Goal: Task Accomplishment & Management: Use online tool/utility

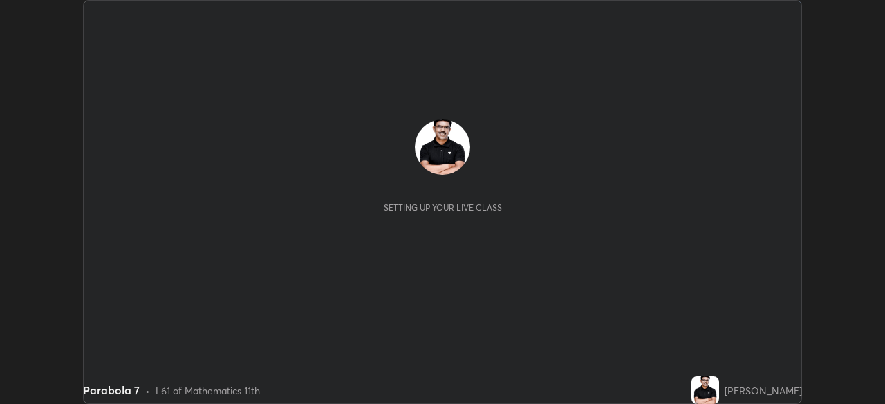
scroll to position [404, 885]
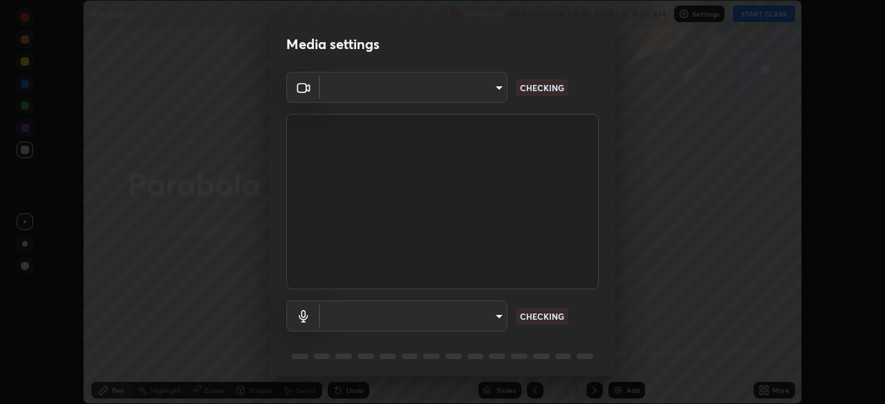
type input "c35a285883de36ed13854a1fbed0525b0d3f8b863e97d5e3b573df760e09333d"
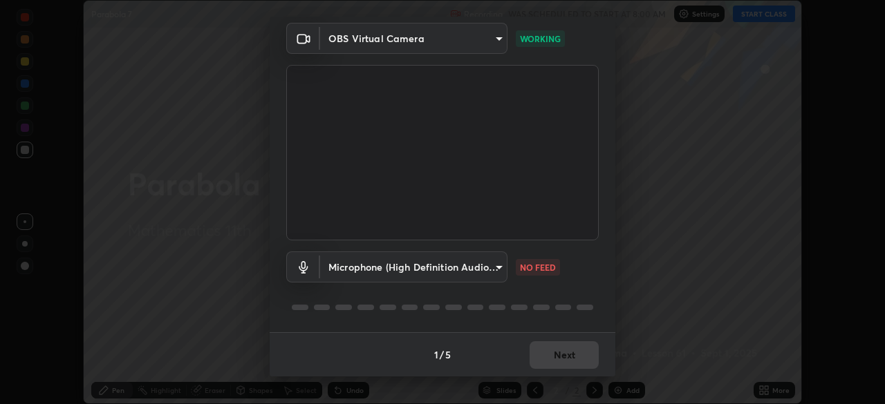
click at [500, 263] on body "Erase all Parabola 7 Recording WAS SCHEDULED TO START AT 8:00 AM Settings START…" at bounding box center [442, 202] width 885 height 404
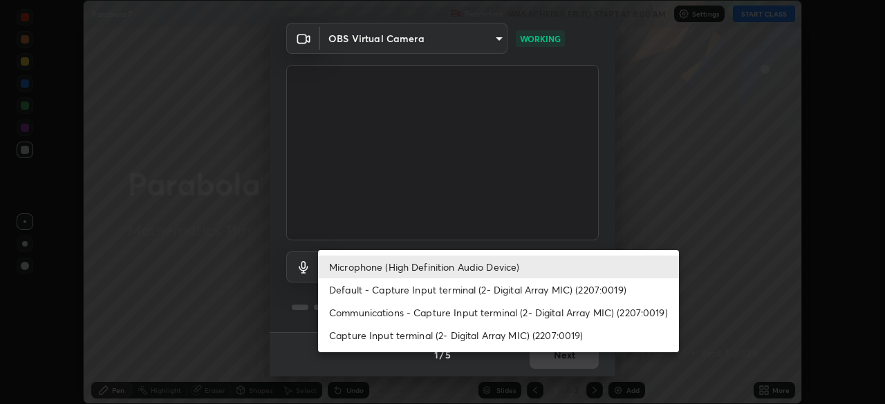
click at [429, 329] on li "Capture Input terminal (2- Digital Array MIC) (2207:0019)" at bounding box center [498, 335] width 361 height 23
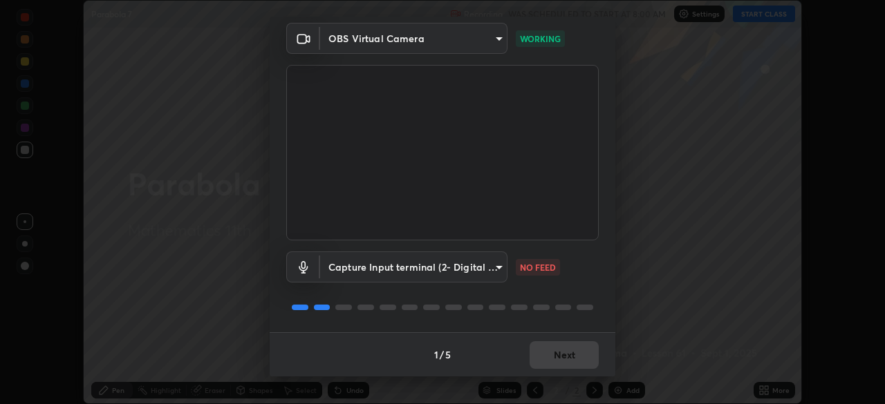
click at [496, 261] on body "Erase all Parabola 7 Recording WAS SCHEDULED TO START AT 8:00 AM Settings START…" at bounding box center [442, 202] width 885 height 404
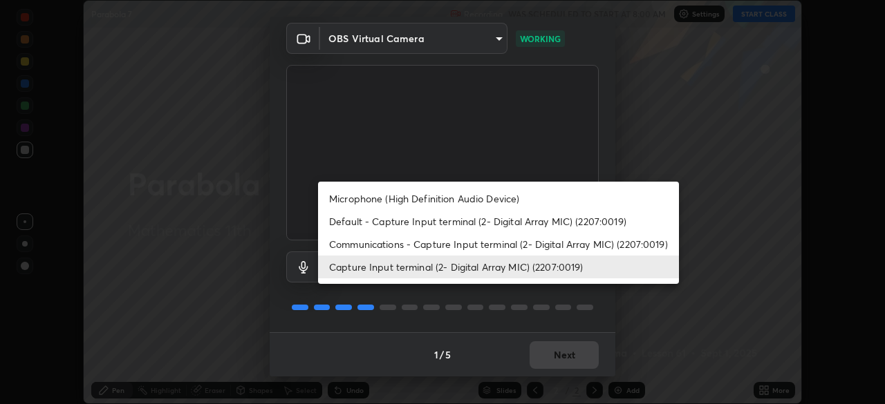
click at [466, 201] on li "Microphone (High Definition Audio Device)" at bounding box center [498, 198] width 361 height 23
type input "3d334ac0a462d559afaba984711ee6781e2bfd9c7b4003d7f15efc1d03da94cf"
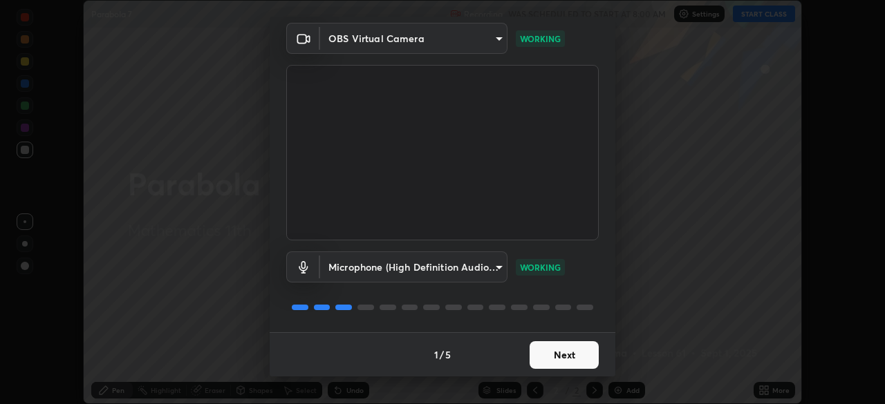
click at [569, 355] on button "Next" at bounding box center [563, 355] width 69 height 28
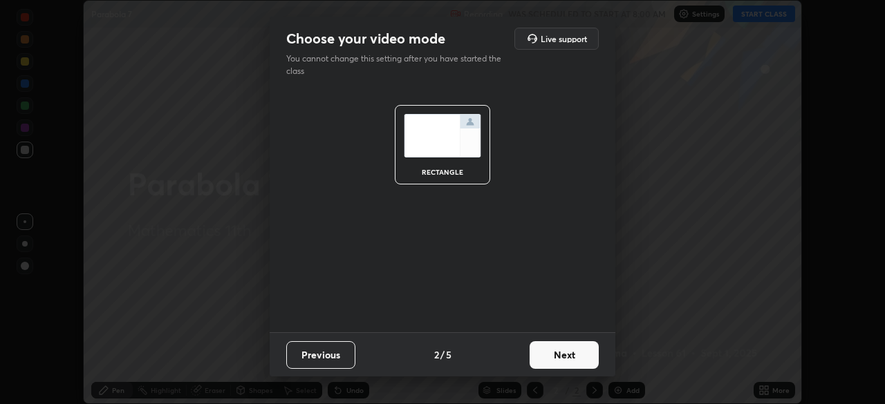
scroll to position [0, 0]
click at [579, 358] on button "Next" at bounding box center [563, 355] width 69 height 28
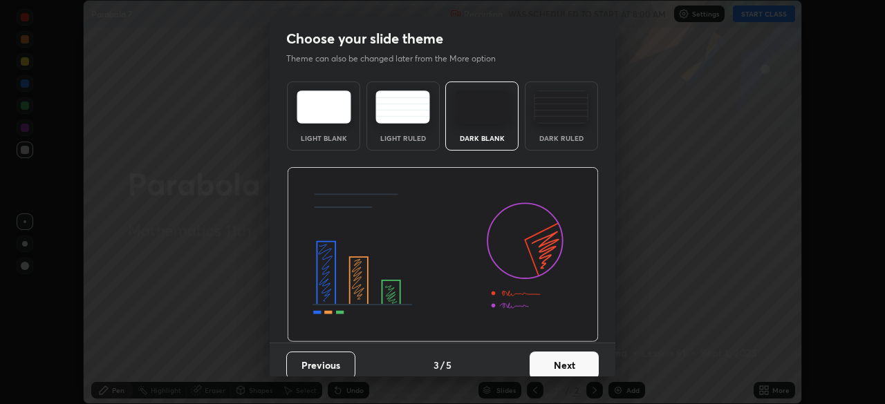
click at [582, 361] on button "Next" at bounding box center [563, 366] width 69 height 28
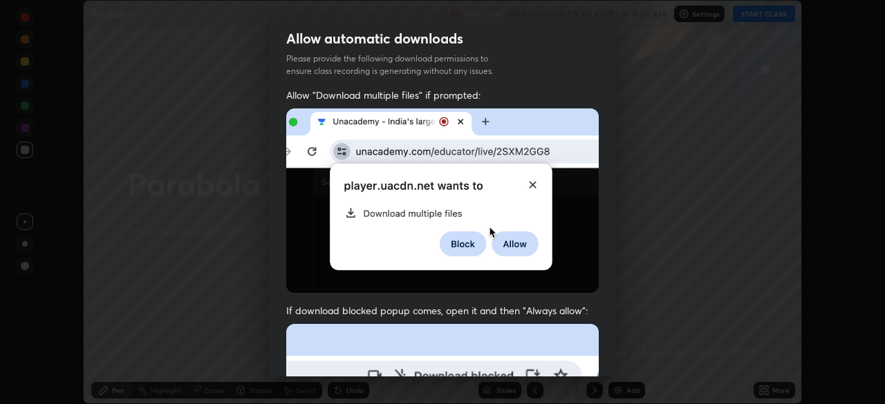
click at [622, 352] on div "Allow automatic downloads Please provide the following download permissions to …" at bounding box center [442, 202] width 885 height 404
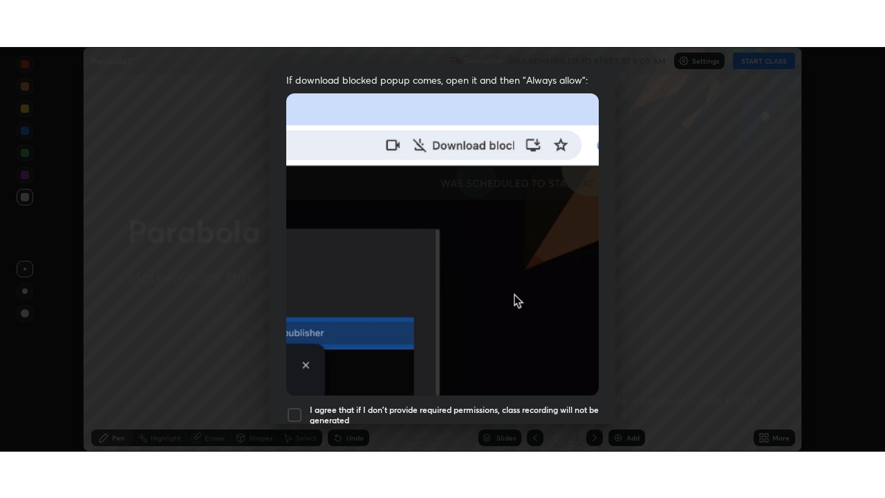
scroll to position [331, 0]
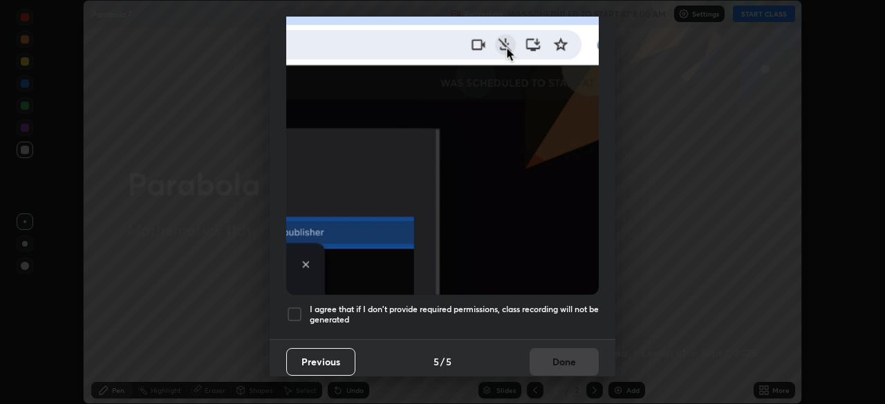
click at [296, 310] on div at bounding box center [294, 314] width 17 height 17
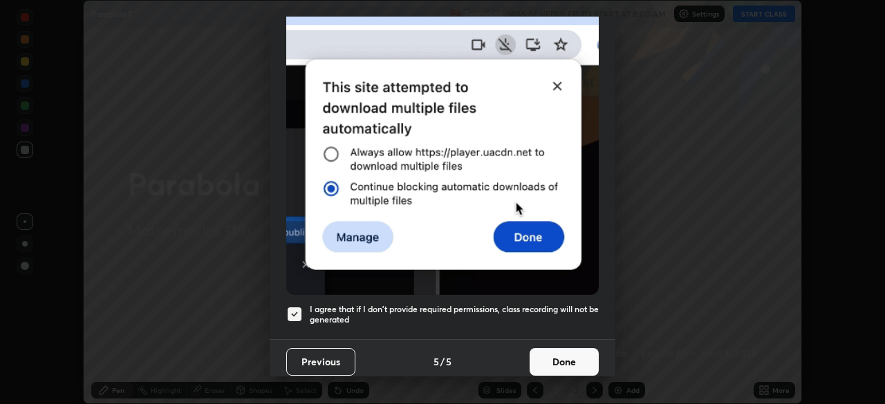
click at [574, 352] on button "Done" at bounding box center [563, 362] width 69 height 28
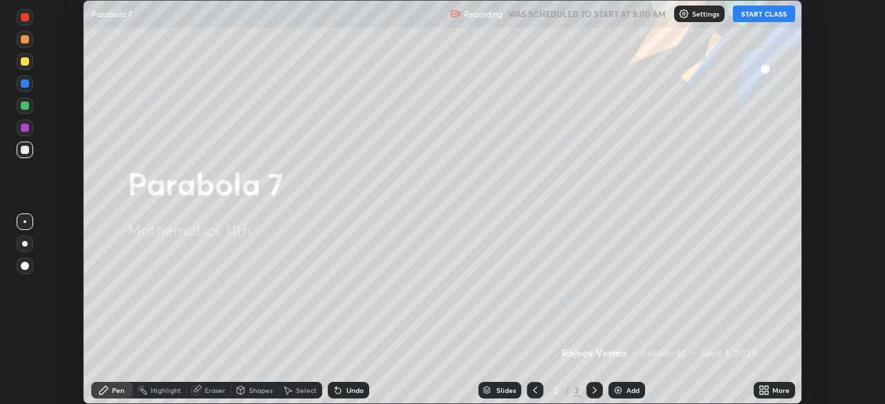
click at [764, 17] on button "START CLASS" at bounding box center [764, 14] width 62 height 17
click at [770, 388] on div "More" at bounding box center [773, 390] width 41 height 17
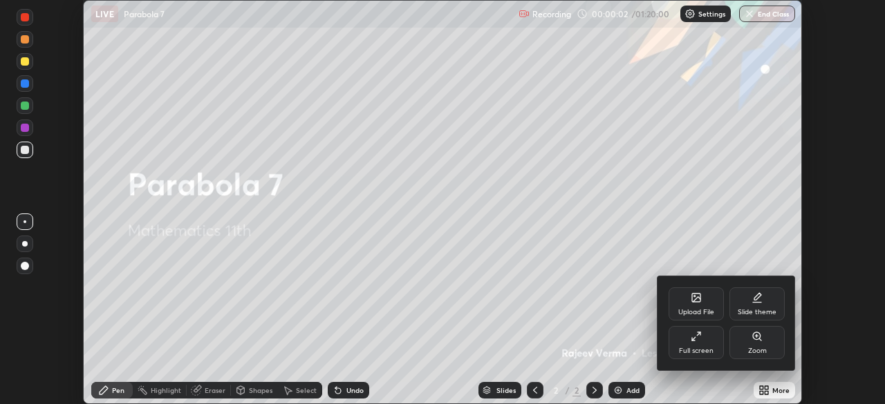
click at [710, 344] on div "Full screen" at bounding box center [695, 342] width 55 height 33
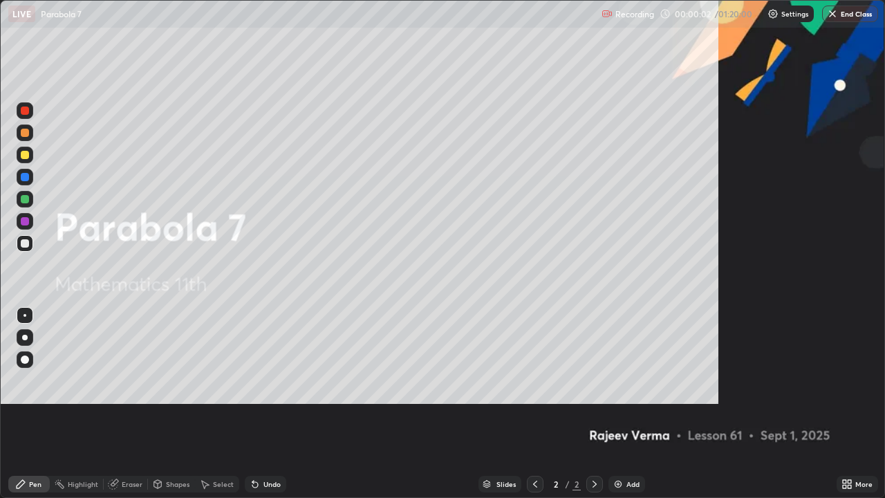
scroll to position [498, 885]
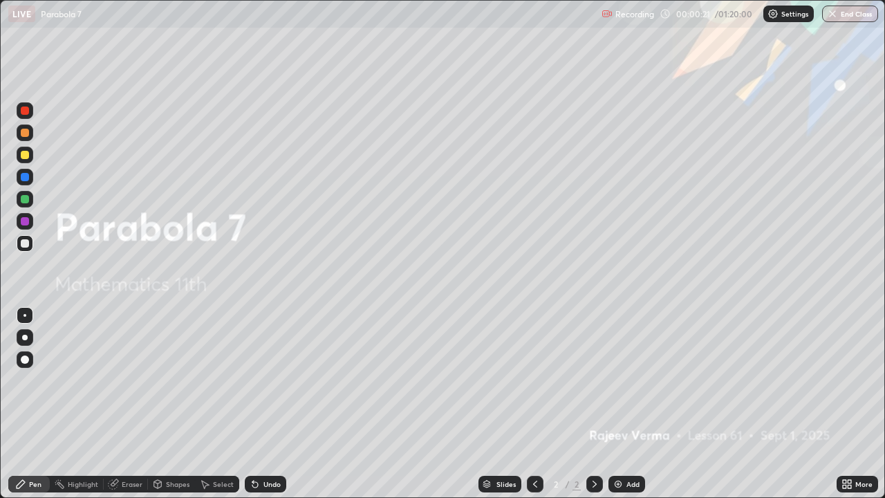
click at [627, 404] on div "Add" at bounding box center [632, 483] width 13 height 7
click at [626, 404] on div "Add" at bounding box center [632, 483] width 13 height 7
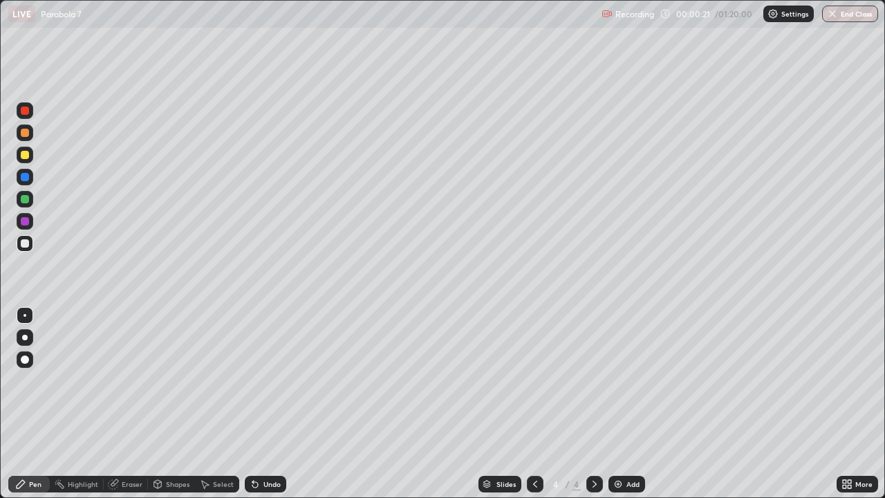
click at [628, 404] on div "Add" at bounding box center [632, 483] width 13 height 7
click at [630, 404] on div "Add" at bounding box center [632, 483] width 13 height 7
click at [628, 404] on div "Add" at bounding box center [632, 483] width 13 height 7
click at [626, 404] on div "Add" at bounding box center [632, 483] width 13 height 7
click at [623, 404] on div "Add" at bounding box center [626, 483] width 37 height 17
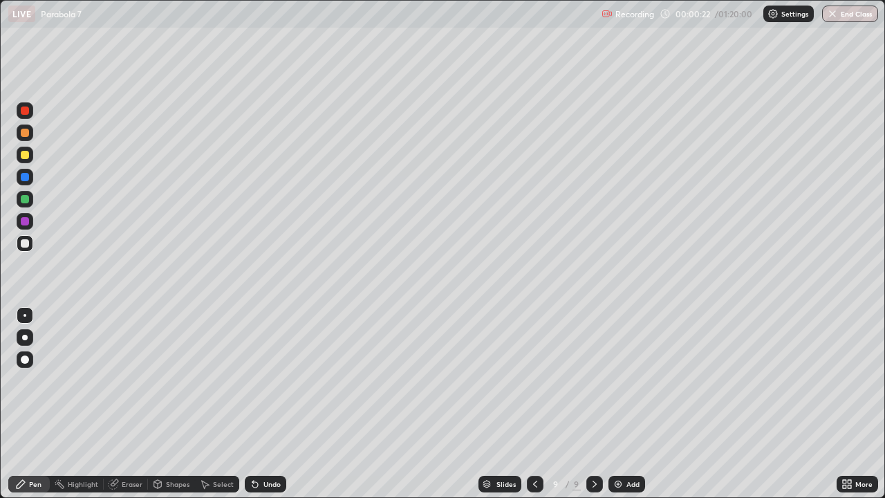
click at [628, 404] on div "Add" at bounding box center [632, 483] width 13 height 7
click at [624, 404] on div "Add" at bounding box center [626, 483] width 37 height 17
click at [621, 404] on div "Add" at bounding box center [626, 483] width 37 height 17
click at [534, 404] on icon at bounding box center [535, 483] width 4 height 7
click at [532, 404] on icon at bounding box center [534, 483] width 11 height 11
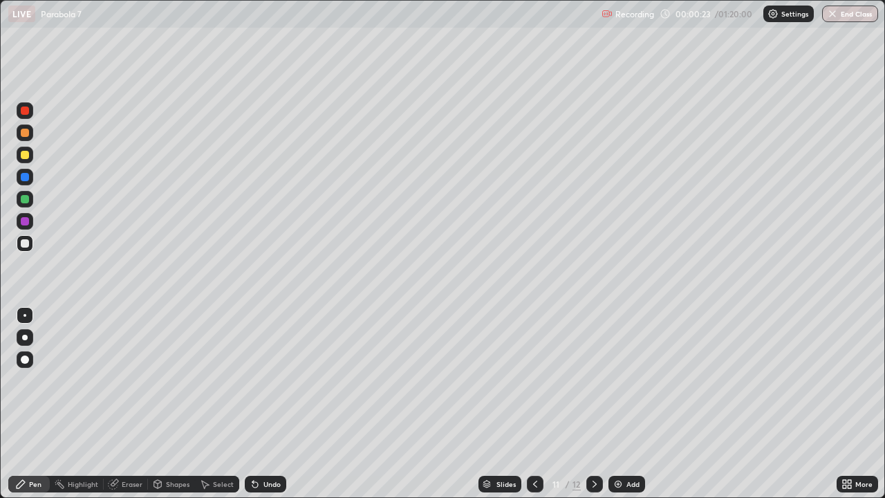
click at [534, 404] on icon at bounding box center [534, 483] width 11 height 11
click at [532, 404] on icon at bounding box center [534, 483] width 11 height 11
click at [534, 404] on icon at bounding box center [535, 483] width 4 height 7
click at [534, 404] on icon at bounding box center [534, 483] width 11 height 11
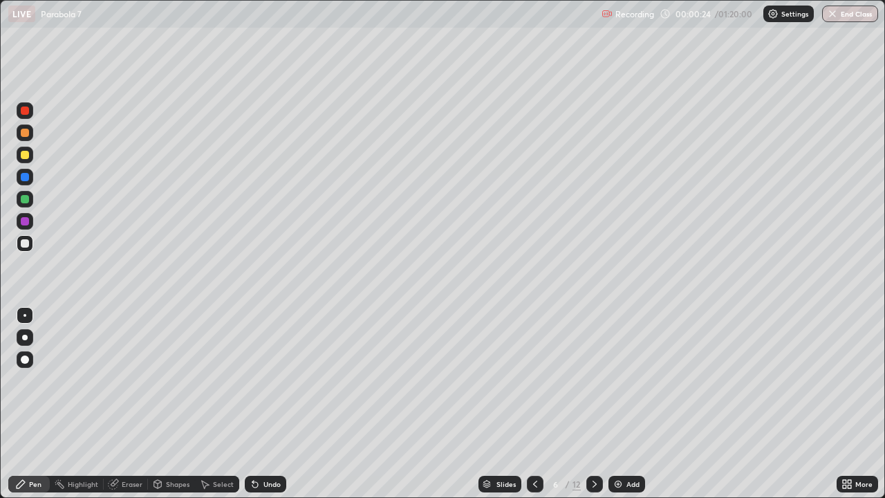
click at [533, 404] on icon at bounding box center [535, 483] width 4 height 7
click at [533, 404] on icon at bounding box center [534, 483] width 11 height 11
click at [536, 404] on icon at bounding box center [534, 483] width 11 height 11
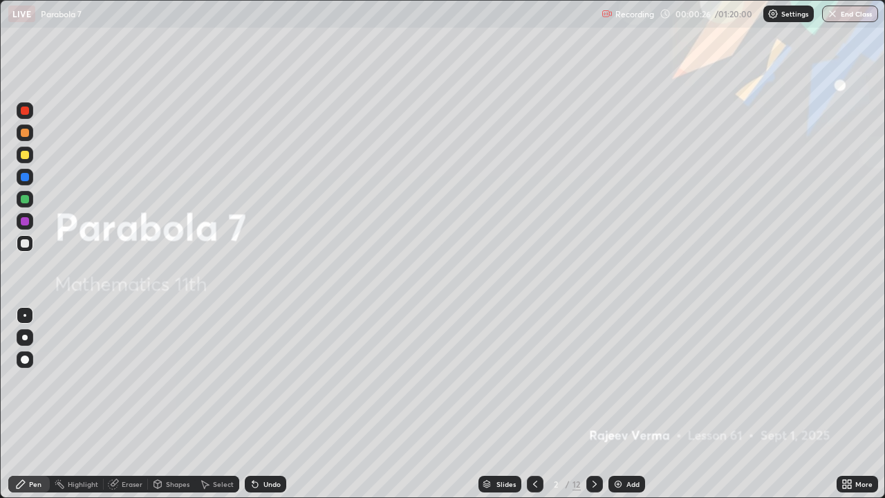
click at [591, 404] on icon at bounding box center [594, 483] width 11 height 11
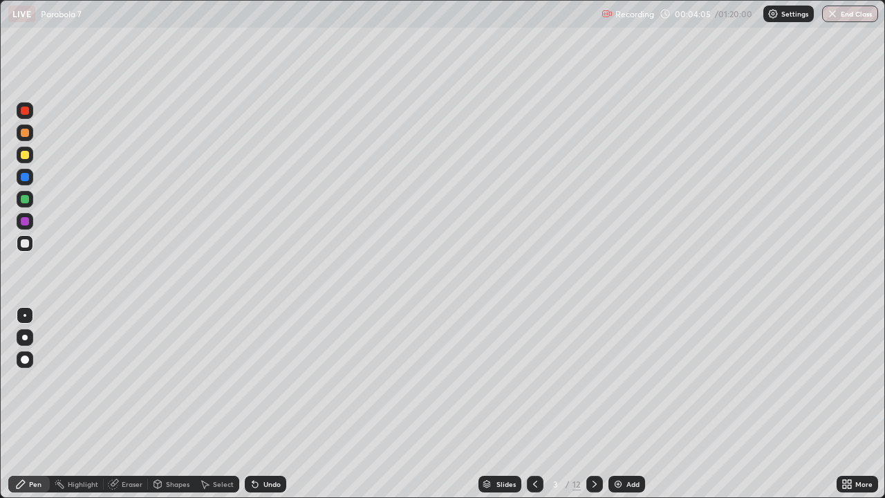
click at [28, 200] on div at bounding box center [25, 199] width 8 height 8
click at [27, 158] on div at bounding box center [25, 155] width 8 height 8
click at [26, 154] on div at bounding box center [25, 155] width 8 height 8
click at [23, 198] on div at bounding box center [25, 199] width 8 height 8
click at [259, 404] on div "Undo" at bounding box center [265, 483] width 41 height 17
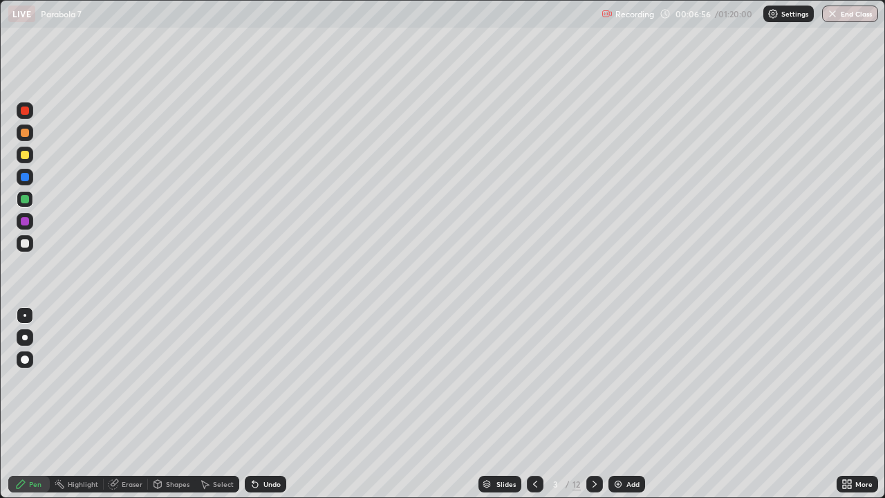
click at [176, 404] on div "Shapes" at bounding box center [177, 483] width 23 height 7
click at [135, 404] on div "Eraser" at bounding box center [126, 484] width 44 height 28
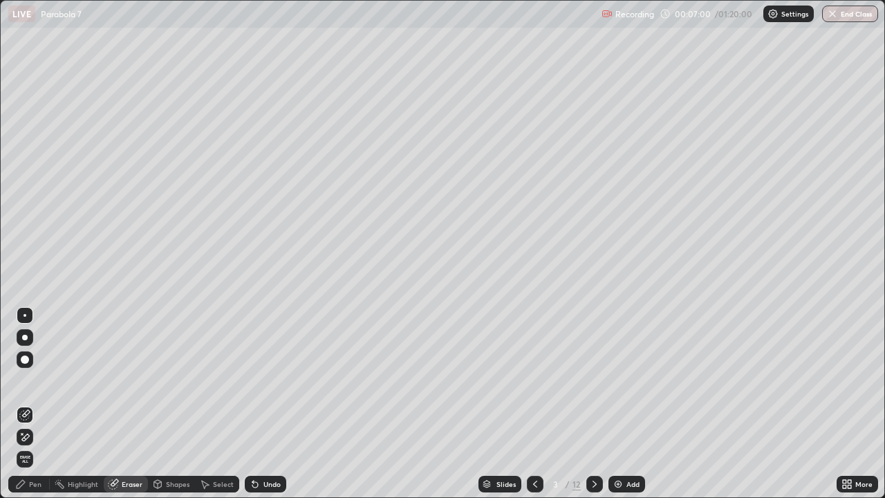
click at [40, 404] on div "Pen" at bounding box center [35, 483] width 12 height 7
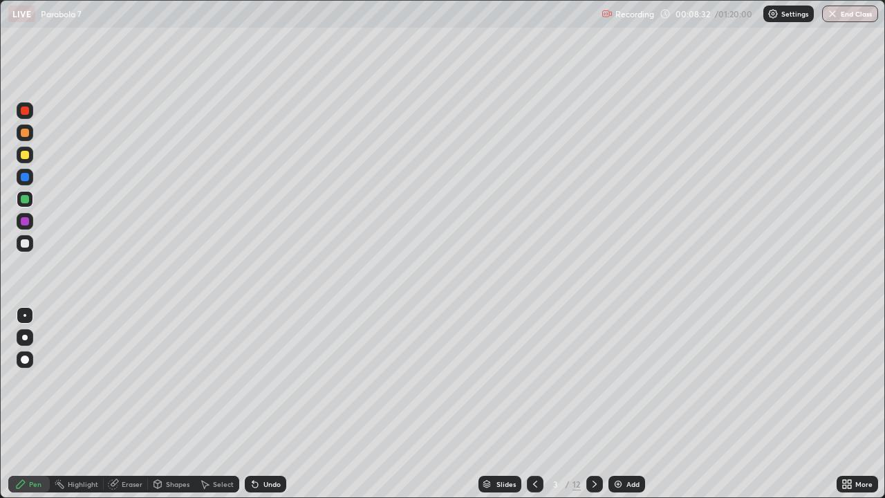
click at [141, 404] on div "Eraser" at bounding box center [132, 483] width 21 height 7
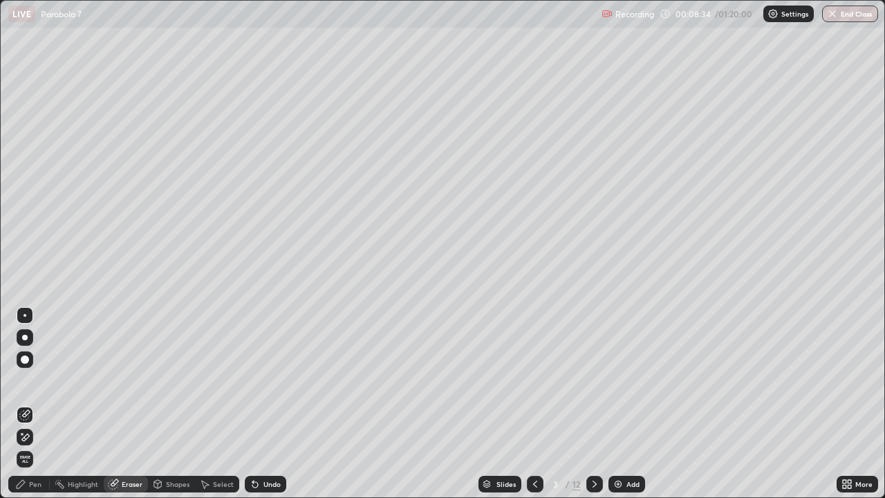
click at [24, 404] on icon at bounding box center [26, 436] width 8 height 7
click at [39, 404] on div "Pen" at bounding box center [28, 484] width 41 height 28
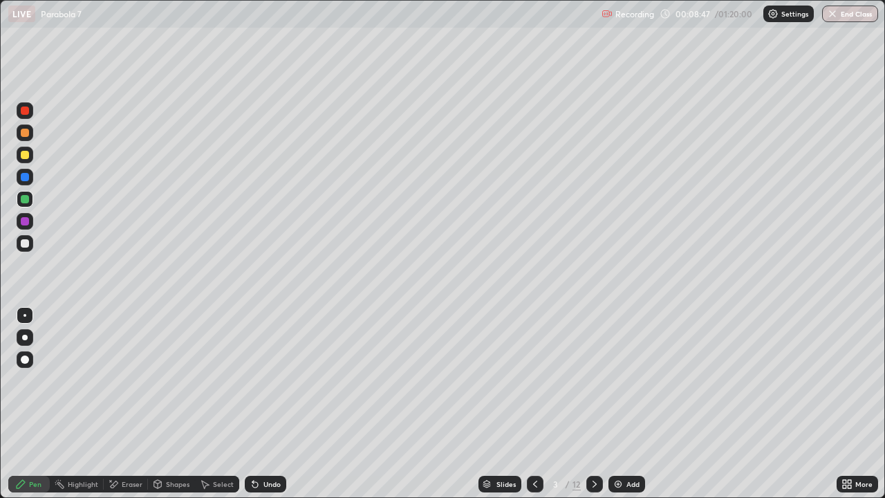
click at [26, 245] on div at bounding box center [25, 243] width 8 height 8
click at [173, 404] on div "Shapes" at bounding box center [177, 483] width 23 height 7
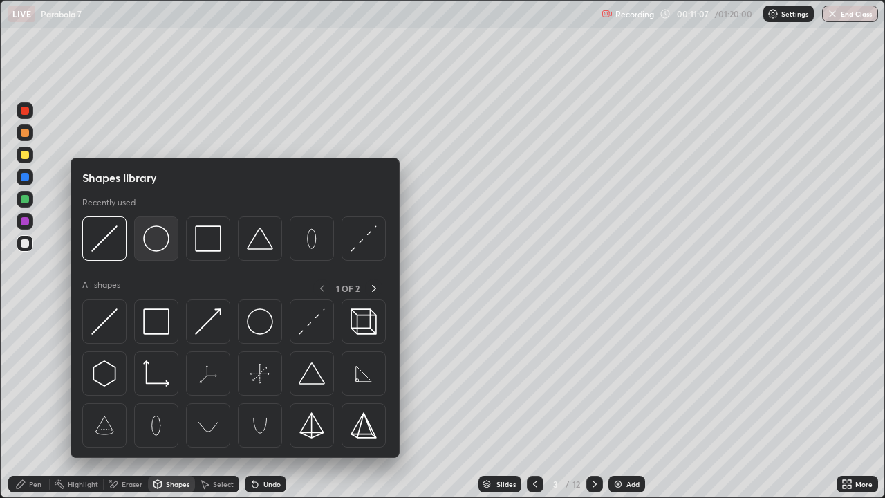
click at [157, 240] on img at bounding box center [156, 238] width 26 height 26
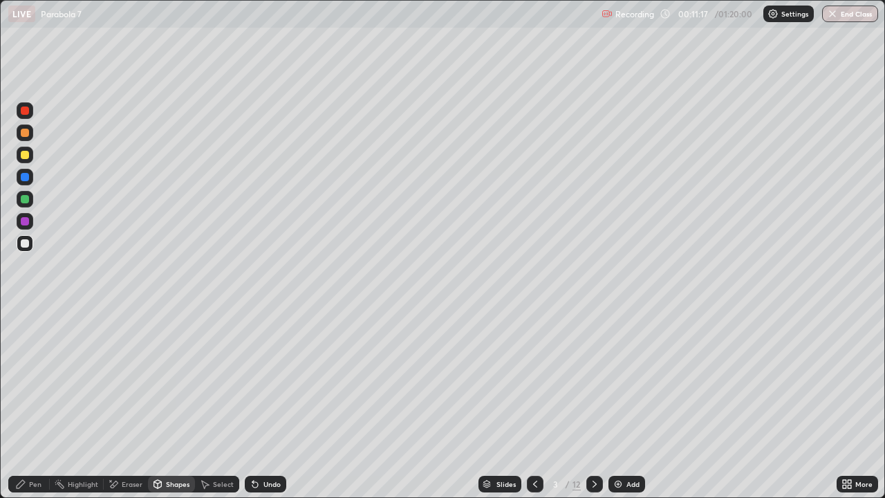
click at [23, 197] on div at bounding box center [25, 199] width 8 height 8
click at [175, 404] on div "Shapes" at bounding box center [177, 483] width 23 height 7
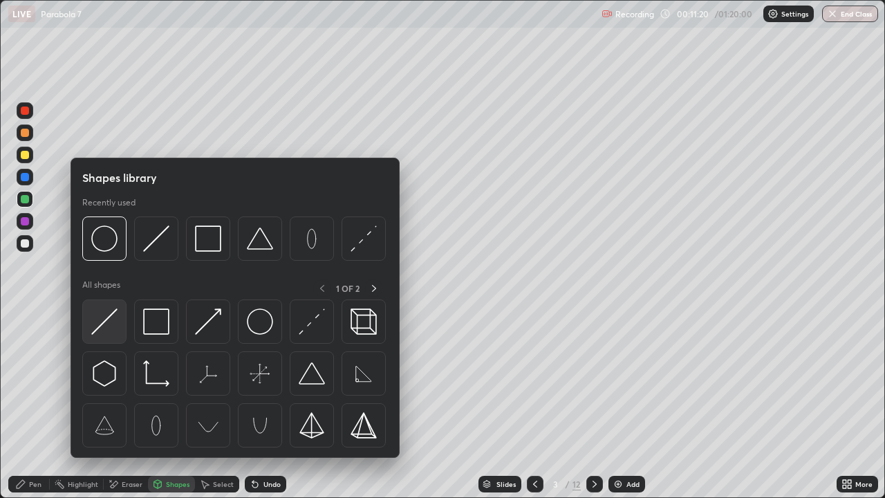
click at [109, 318] on img at bounding box center [104, 321] width 26 height 26
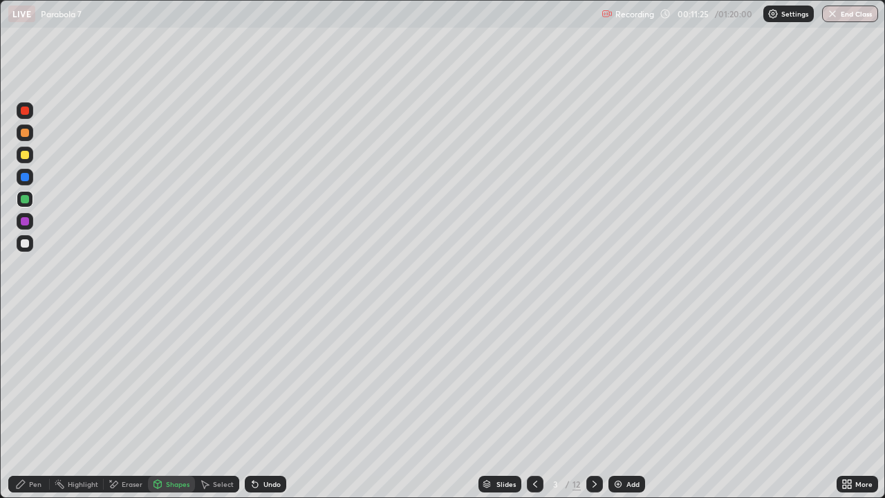
click at [38, 404] on div "Pen" at bounding box center [35, 483] width 12 height 7
click at [28, 243] on div at bounding box center [25, 243] width 8 height 8
click at [28, 157] on div at bounding box center [25, 155] width 8 height 8
click at [597, 404] on icon at bounding box center [594, 483] width 11 height 11
click at [177, 404] on div "Shapes" at bounding box center [177, 483] width 23 height 7
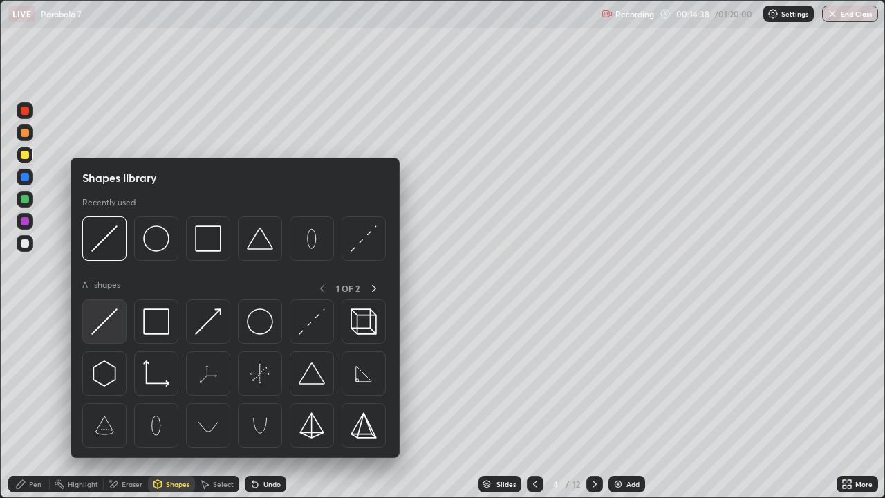
click at [108, 320] on img at bounding box center [104, 321] width 26 height 26
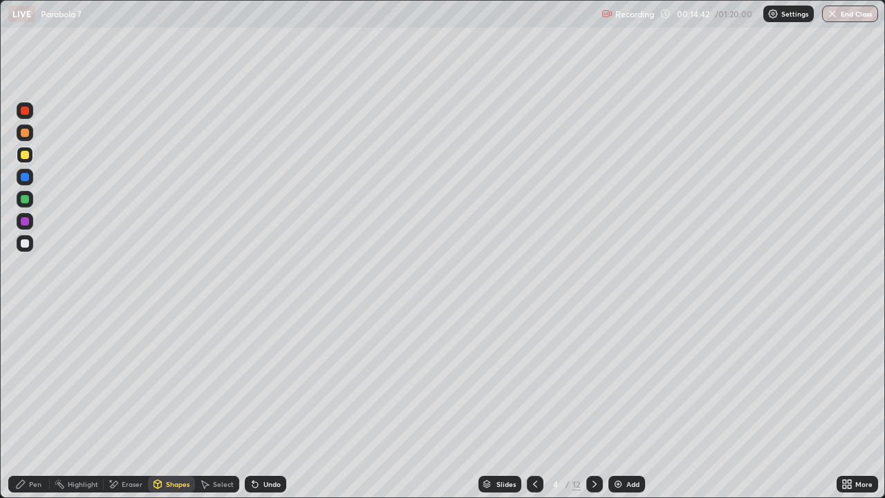
click at [437, 25] on div "LIVE Parabola 7" at bounding box center [301, 14] width 587 height 28
click at [129, 404] on div "Eraser" at bounding box center [132, 483] width 21 height 7
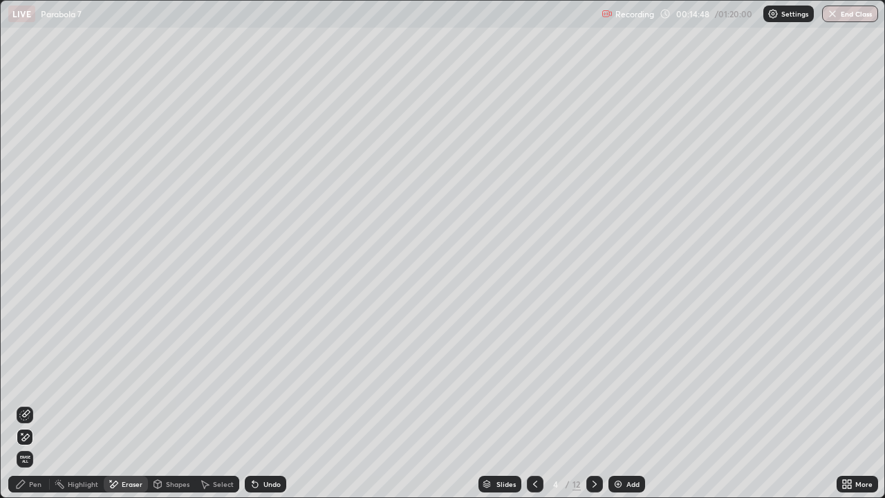
click at [28, 404] on icon at bounding box center [24, 437] width 11 height 12
click at [37, 404] on div "Pen" at bounding box center [28, 483] width 41 height 17
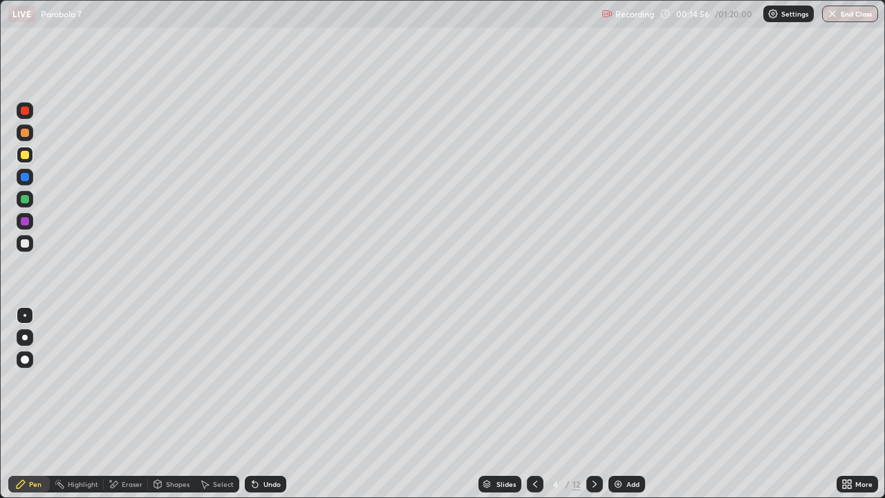
click at [37, 404] on div "Pen" at bounding box center [35, 483] width 12 height 7
click at [35, 404] on div "Pen" at bounding box center [35, 483] width 12 height 7
click at [183, 404] on div "Shapes" at bounding box center [177, 483] width 23 height 7
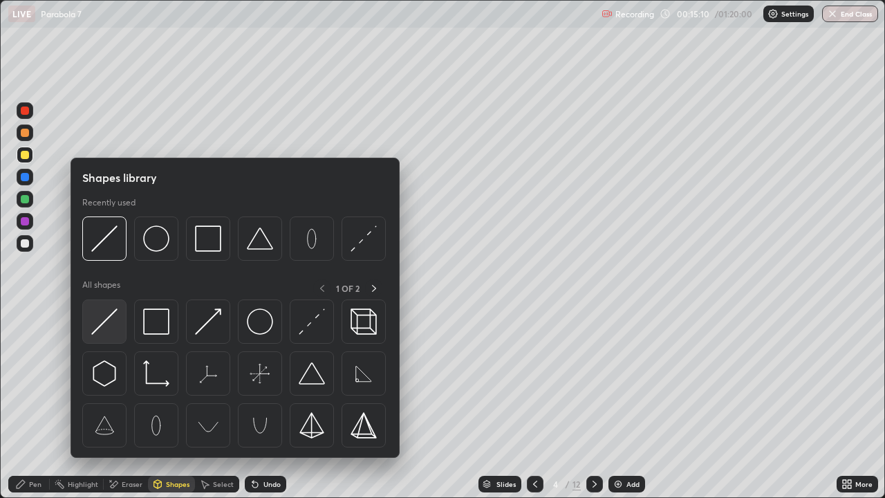
click at [110, 319] on img at bounding box center [104, 321] width 26 height 26
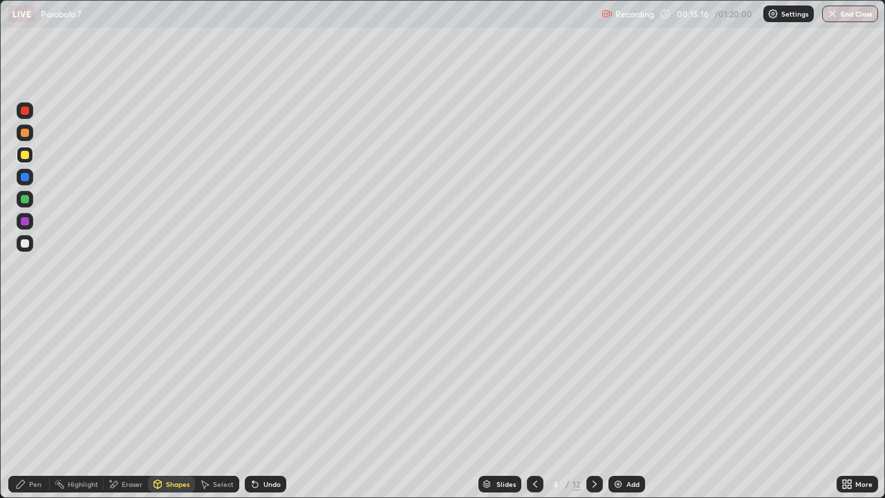
click at [126, 404] on div "Eraser" at bounding box center [132, 483] width 21 height 7
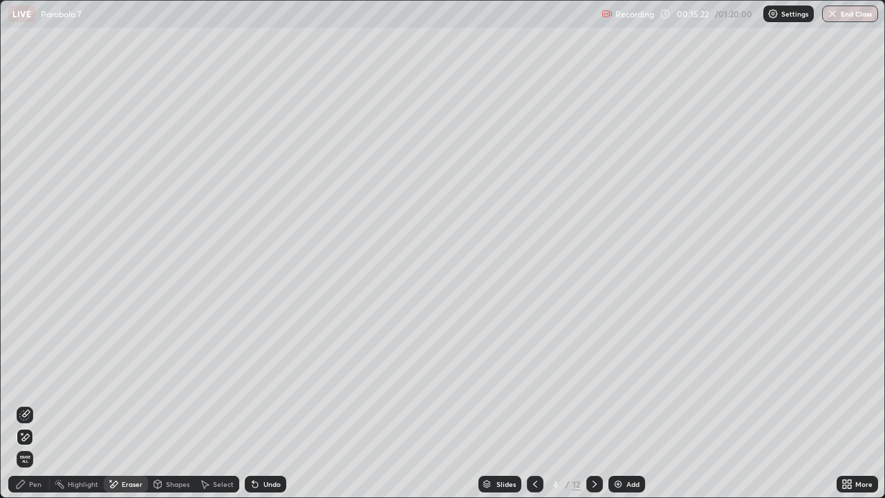
click at [113, 404] on icon at bounding box center [113, 484] width 11 height 12
click at [33, 404] on div "Pen" at bounding box center [35, 483] width 12 height 7
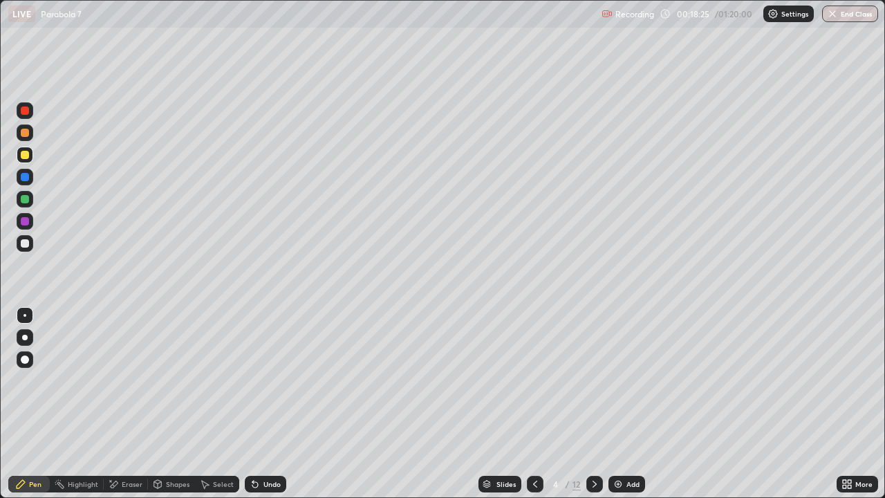
click at [31, 133] on div at bounding box center [25, 132] width 17 height 17
click at [126, 404] on div "Eraser" at bounding box center [132, 483] width 21 height 7
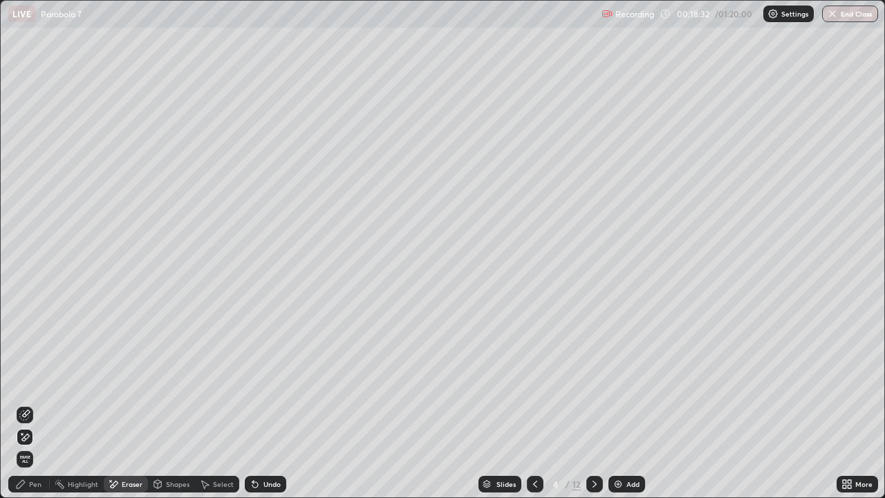
click at [32, 404] on div "Pen" at bounding box center [35, 483] width 12 height 7
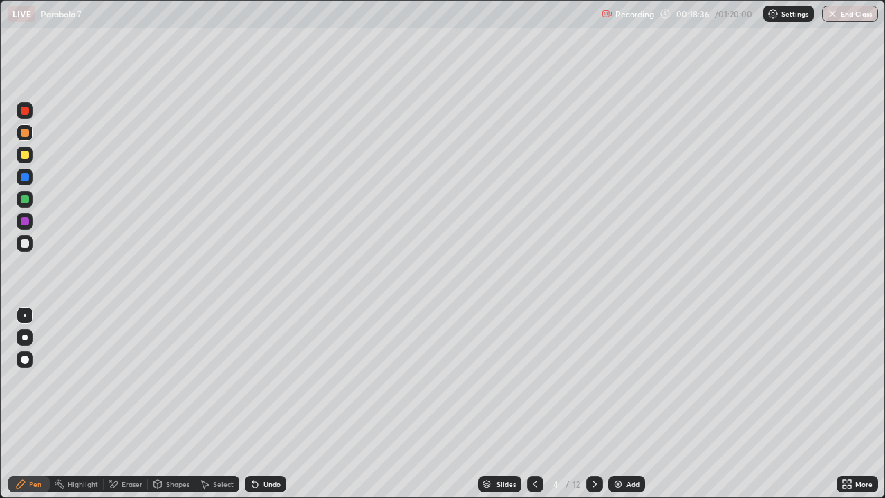
click at [168, 404] on div "Shapes" at bounding box center [171, 483] width 47 height 17
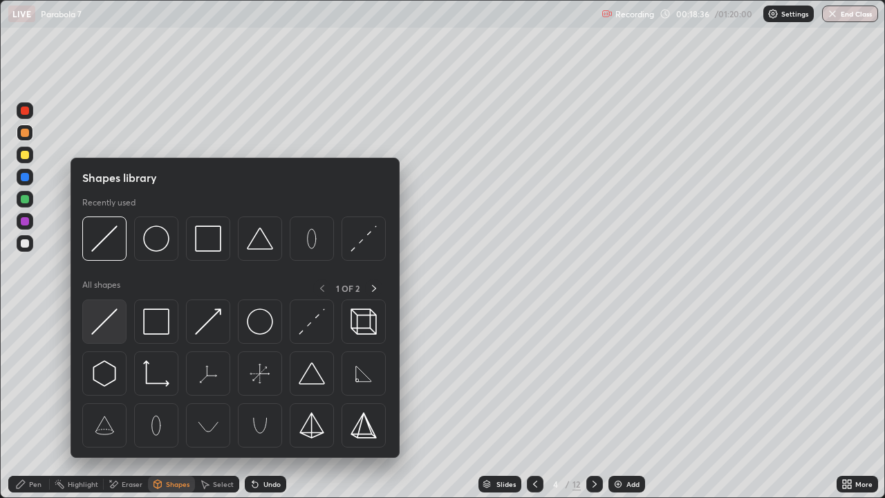
click at [101, 322] on img at bounding box center [104, 321] width 26 height 26
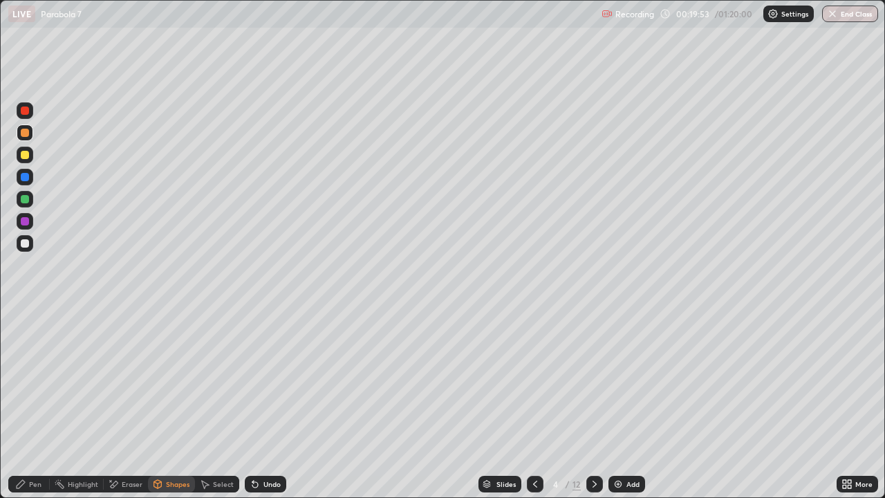
click at [180, 404] on div "Shapes" at bounding box center [177, 483] width 23 height 7
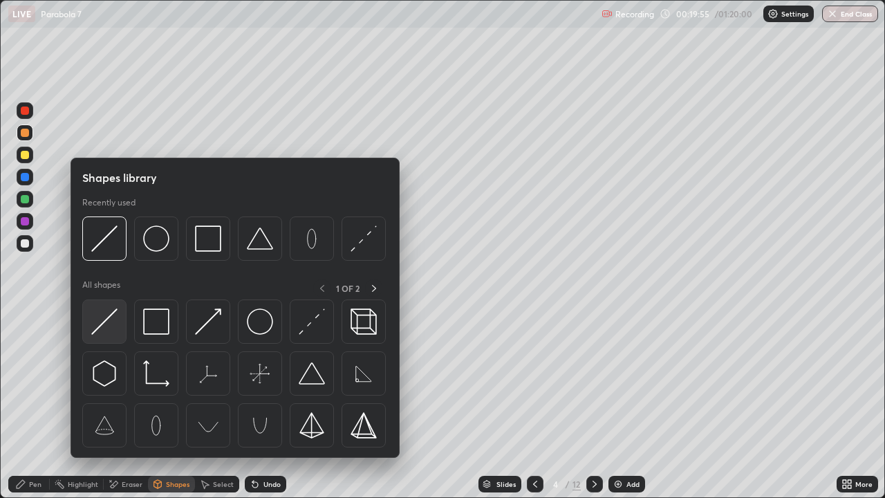
click at [105, 321] on img at bounding box center [104, 321] width 26 height 26
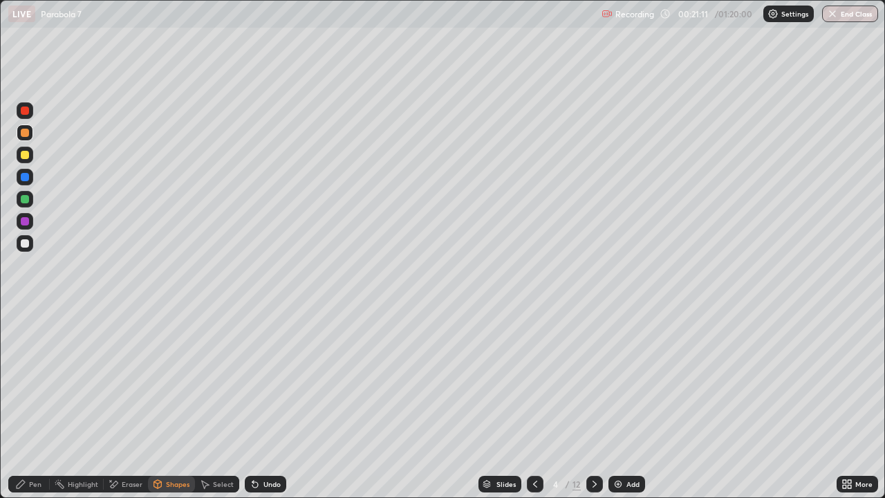
click at [167, 404] on div "Shapes" at bounding box center [177, 483] width 23 height 7
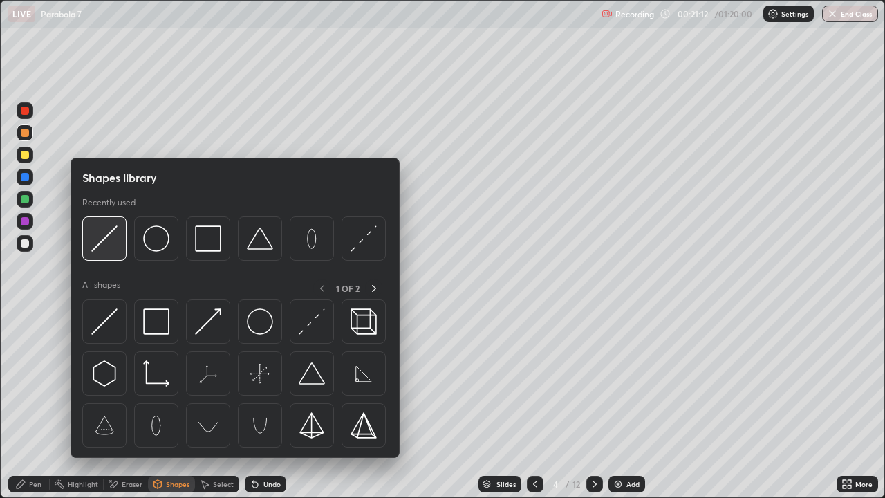
click at [104, 237] on img at bounding box center [104, 238] width 26 height 26
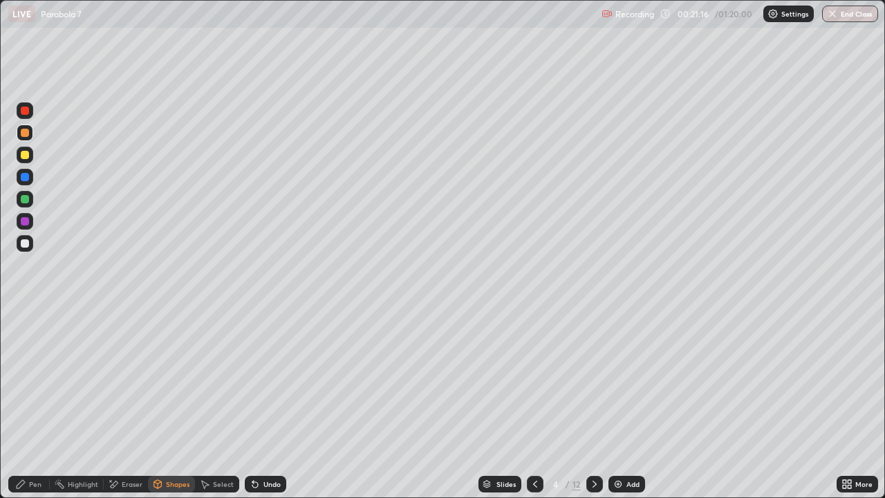
click at [28, 404] on div "Pen" at bounding box center [28, 483] width 41 height 17
click at [24, 195] on div at bounding box center [25, 199] width 8 height 8
click at [26, 155] on div at bounding box center [25, 155] width 8 height 8
click at [30, 242] on div at bounding box center [25, 243] width 17 height 17
click at [27, 153] on div at bounding box center [25, 155] width 8 height 8
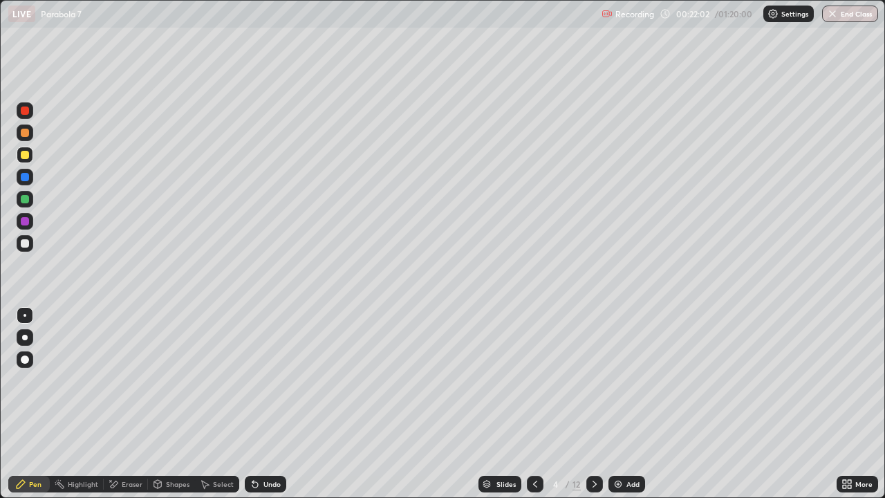
click at [26, 241] on div at bounding box center [25, 243] width 8 height 8
click at [24, 131] on div at bounding box center [25, 133] width 8 height 8
click at [264, 404] on div "Undo" at bounding box center [271, 483] width 17 height 7
click at [263, 404] on div "Undo" at bounding box center [271, 483] width 17 height 7
click at [122, 404] on div "Eraser" at bounding box center [132, 483] width 21 height 7
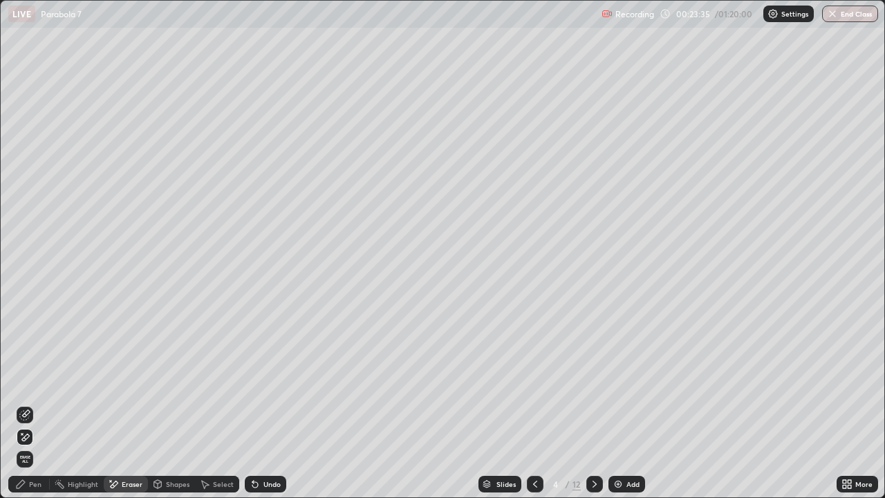
click at [28, 404] on div "Pen" at bounding box center [28, 483] width 41 height 17
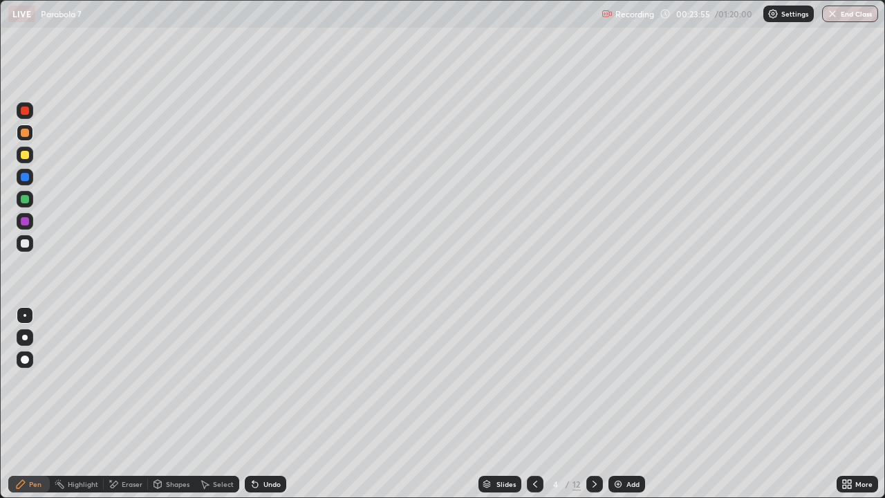
click at [274, 404] on div "Undo" at bounding box center [271, 483] width 17 height 7
click at [275, 404] on div "Undo" at bounding box center [271, 483] width 17 height 7
click at [279, 404] on div "Undo" at bounding box center [265, 483] width 41 height 17
click at [23, 243] on div at bounding box center [25, 243] width 8 height 8
click at [25, 113] on div at bounding box center [25, 110] width 8 height 8
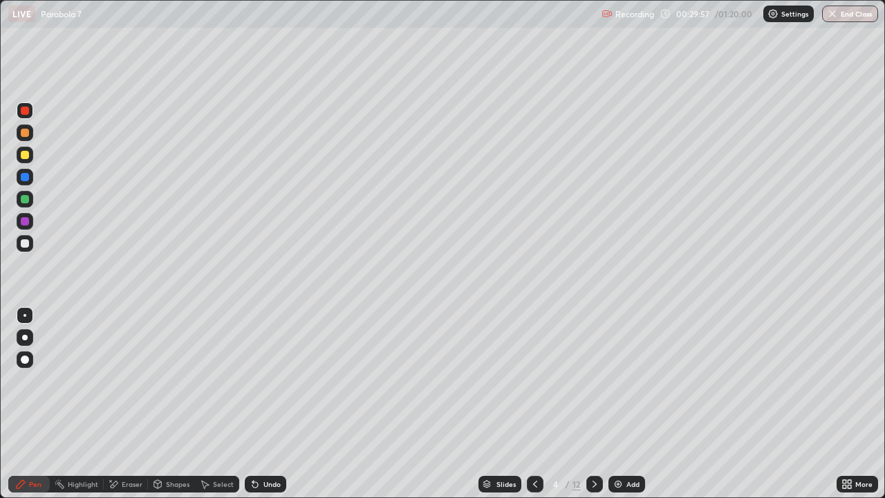
click at [25, 242] on div at bounding box center [25, 243] width 8 height 8
click at [23, 199] on div at bounding box center [25, 199] width 8 height 8
click at [175, 404] on div "Shapes" at bounding box center [177, 483] width 23 height 7
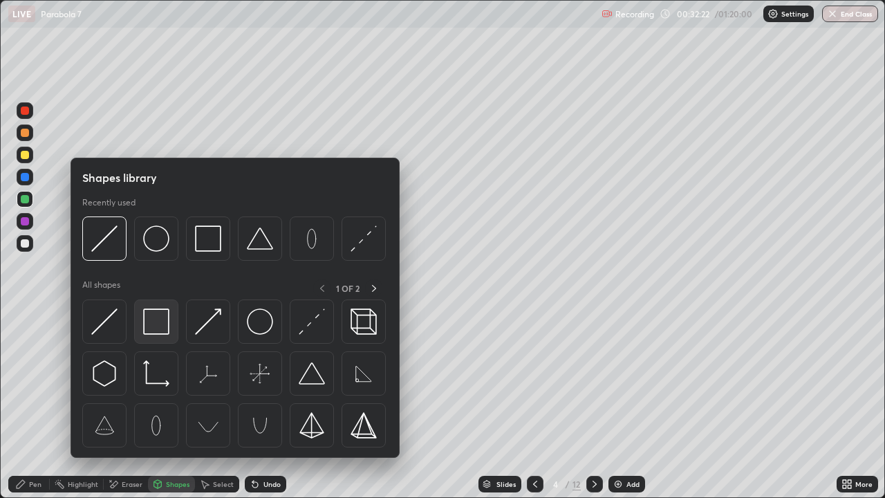
click at [158, 334] on div at bounding box center [156, 321] width 44 height 44
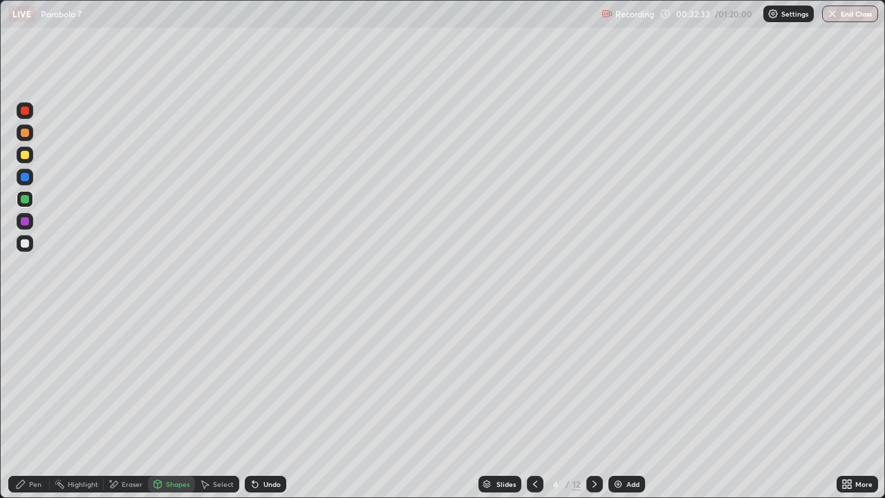
click at [26, 245] on div at bounding box center [25, 243] width 8 height 8
click at [29, 404] on div "Pen" at bounding box center [28, 483] width 41 height 17
click at [266, 404] on div "Undo" at bounding box center [271, 483] width 17 height 7
click at [267, 404] on div "Undo" at bounding box center [271, 483] width 17 height 7
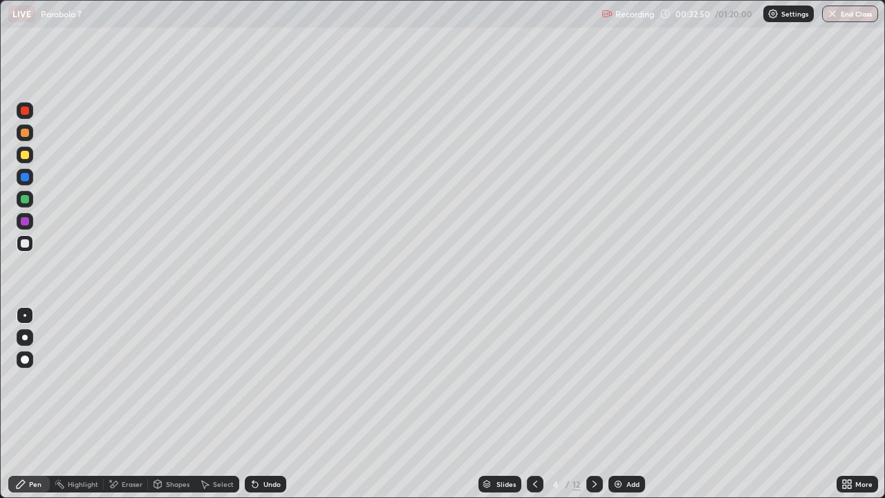
click at [268, 404] on div "Undo" at bounding box center [271, 483] width 17 height 7
click at [273, 404] on div "Undo" at bounding box center [265, 483] width 41 height 17
click at [267, 404] on div "Undo" at bounding box center [271, 483] width 17 height 7
click at [268, 404] on div "Undo" at bounding box center [271, 483] width 17 height 7
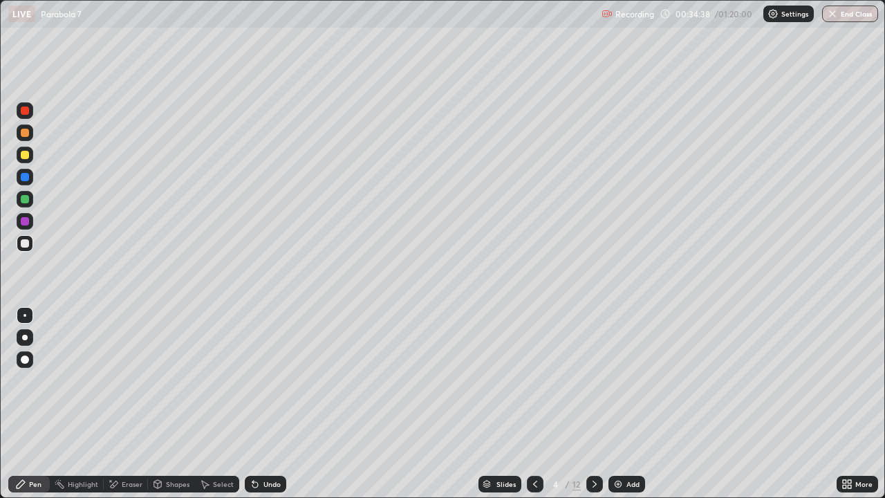
click at [23, 197] on div at bounding box center [25, 199] width 8 height 8
click at [122, 404] on div "Eraser" at bounding box center [132, 483] width 21 height 7
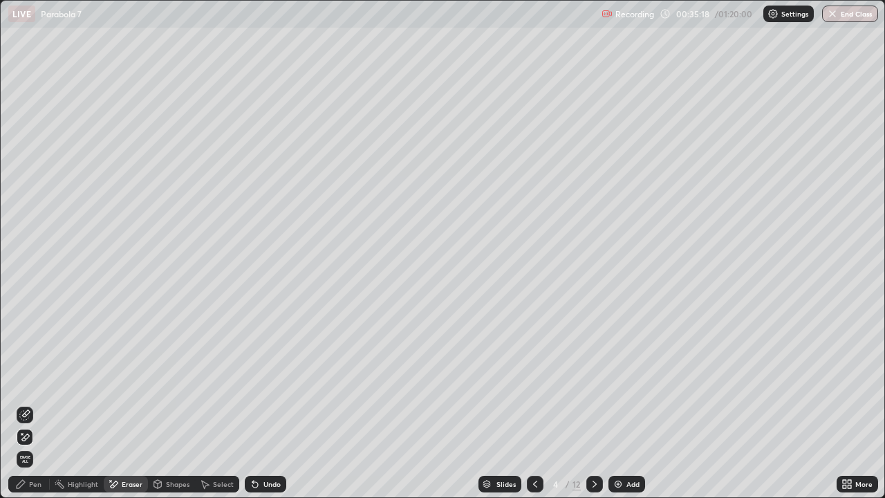
click at [21, 404] on icon at bounding box center [21, 433] width 1 height 1
click at [26, 404] on icon at bounding box center [20, 483] width 11 height 11
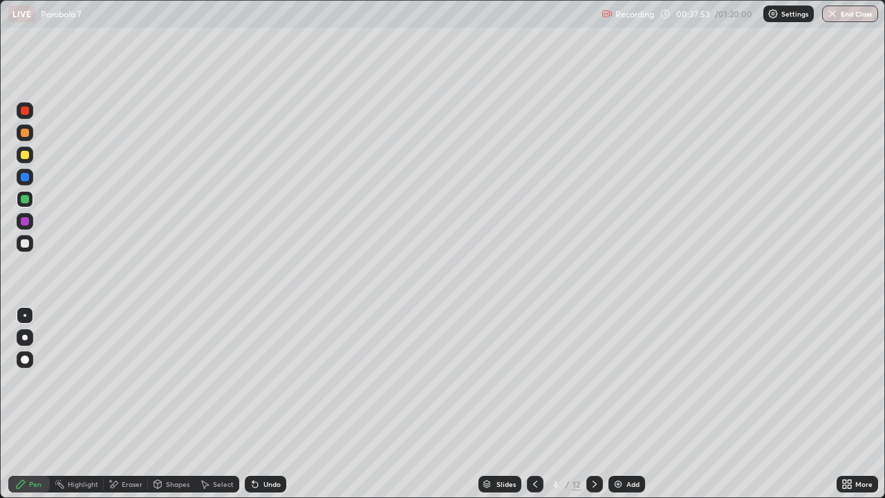
click at [596, 404] on icon at bounding box center [594, 483] width 11 height 11
click at [538, 404] on icon at bounding box center [534, 483] width 11 height 11
click at [596, 404] on icon at bounding box center [594, 483] width 11 height 11
click at [26, 242] on div at bounding box center [25, 243] width 8 height 8
click at [23, 200] on div at bounding box center [25, 199] width 8 height 8
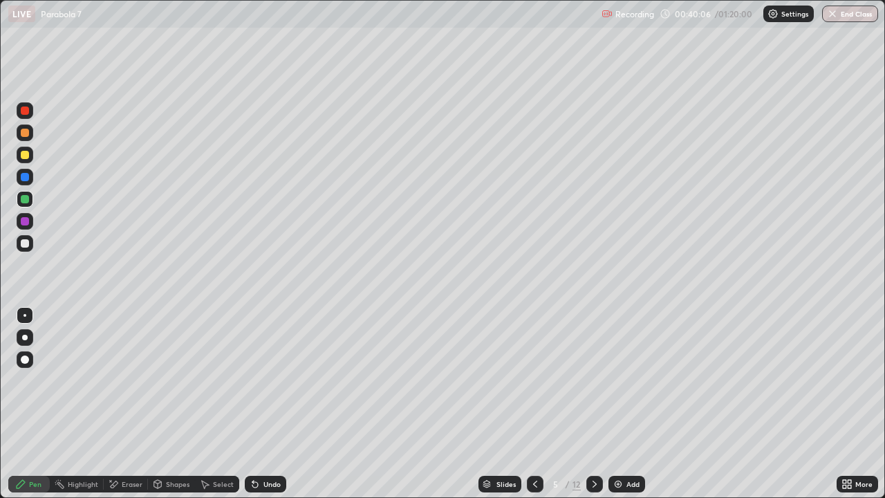
click at [534, 404] on icon at bounding box center [534, 483] width 11 height 11
click at [272, 404] on div "Undo" at bounding box center [271, 483] width 17 height 7
click at [595, 404] on div at bounding box center [594, 483] width 17 height 17
click at [28, 109] on div at bounding box center [25, 110] width 8 height 8
click at [25, 245] on div at bounding box center [25, 243] width 8 height 8
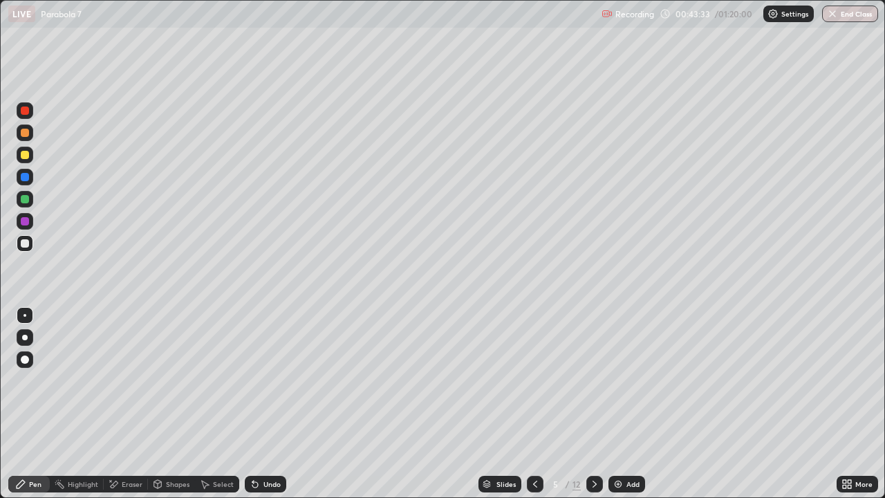
click at [122, 404] on div "Eraser" at bounding box center [132, 483] width 21 height 7
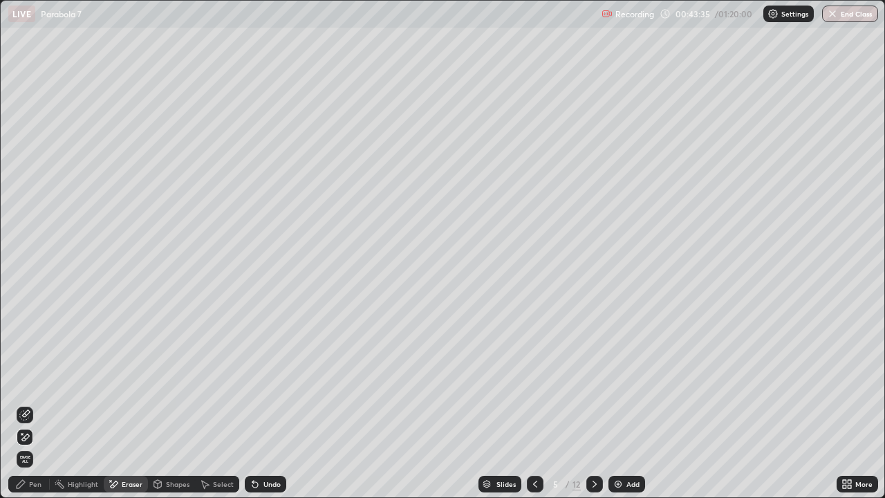
click at [32, 404] on div "Pen" at bounding box center [35, 483] width 12 height 7
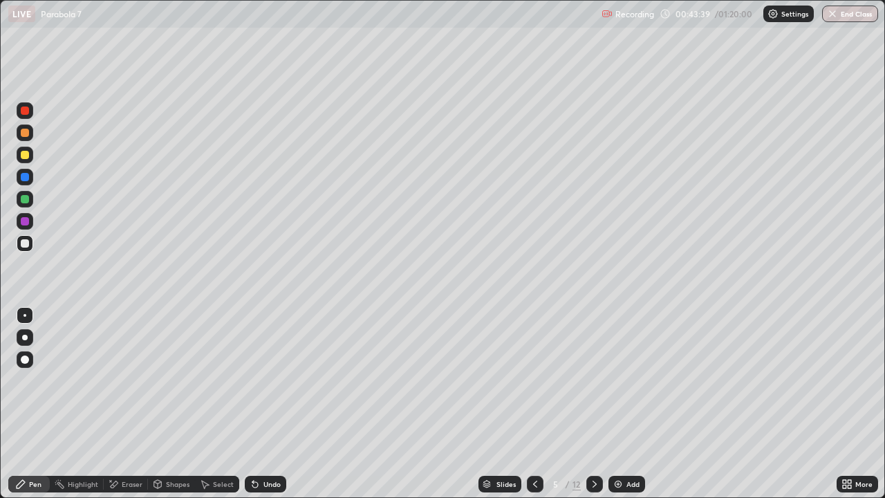
click at [26, 242] on div at bounding box center [25, 243] width 8 height 8
click at [184, 404] on div "Shapes" at bounding box center [177, 483] width 23 height 7
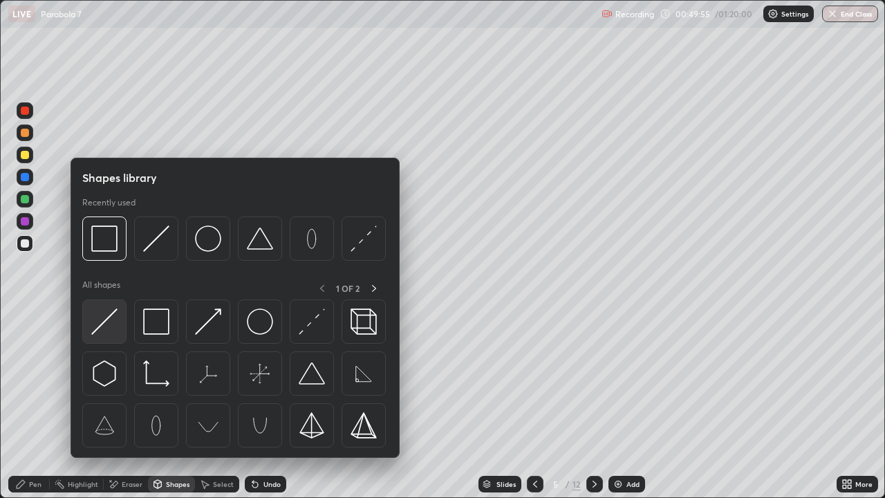
click at [103, 318] on img at bounding box center [104, 321] width 26 height 26
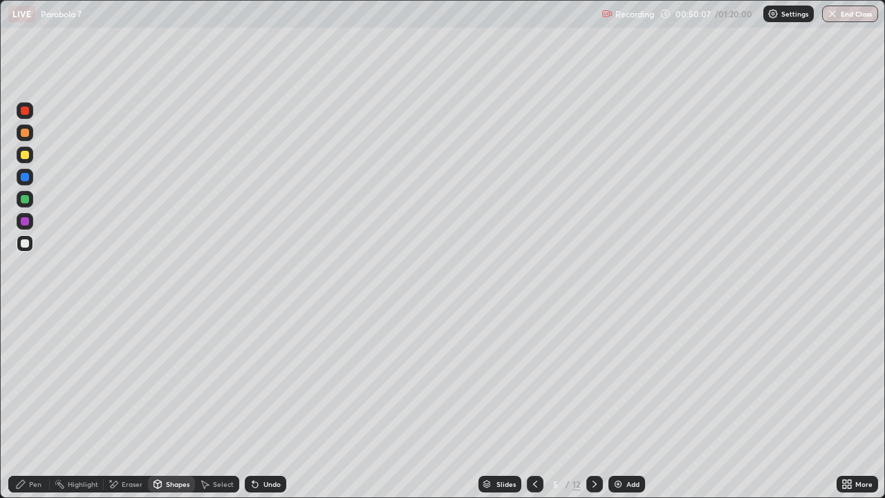
click at [35, 404] on div "Pen" at bounding box center [35, 483] width 12 height 7
click at [25, 198] on div at bounding box center [25, 199] width 8 height 8
click at [176, 404] on div "Shapes" at bounding box center [177, 483] width 23 height 7
click at [178, 404] on div "Shapes" at bounding box center [177, 483] width 23 height 7
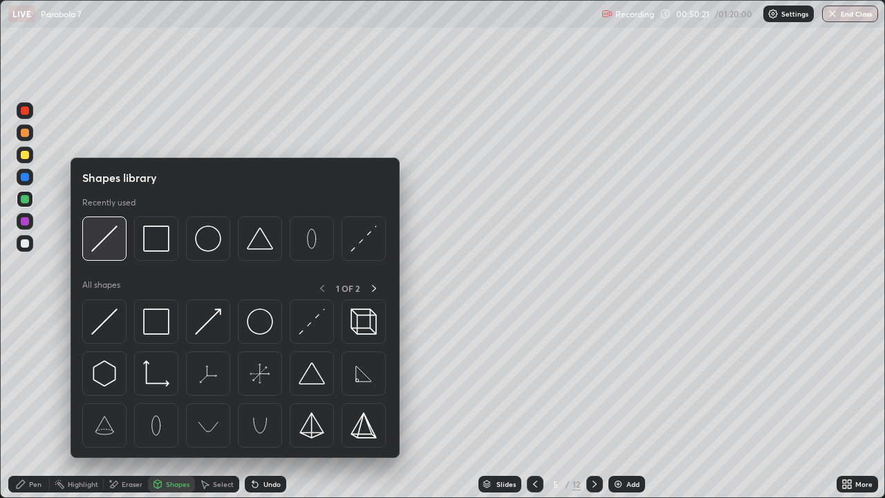
click at [107, 242] on img at bounding box center [104, 238] width 26 height 26
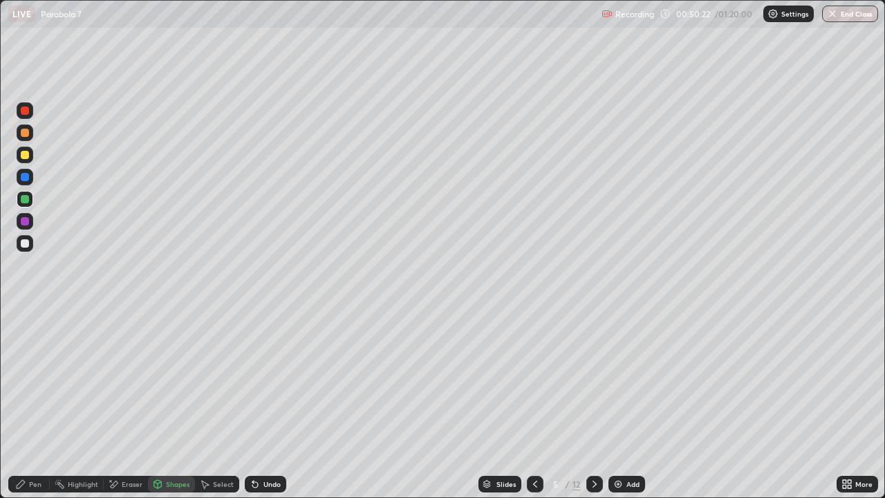
click at [26, 157] on div at bounding box center [25, 155] width 8 height 8
click at [22, 242] on div at bounding box center [25, 243] width 8 height 8
click at [32, 404] on div "Pen" at bounding box center [35, 483] width 12 height 7
click at [184, 404] on div "Shapes" at bounding box center [177, 483] width 23 height 7
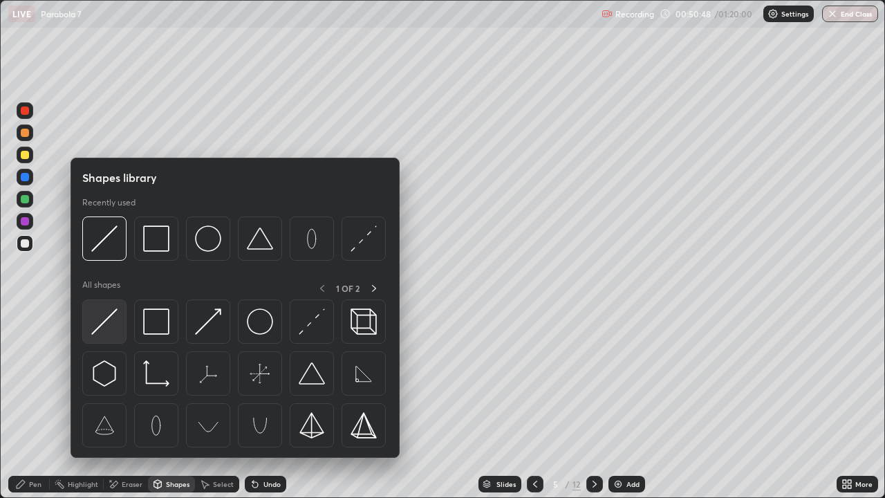
click at [106, 323] on img at bounding box center [104, 321] width 26 height 26
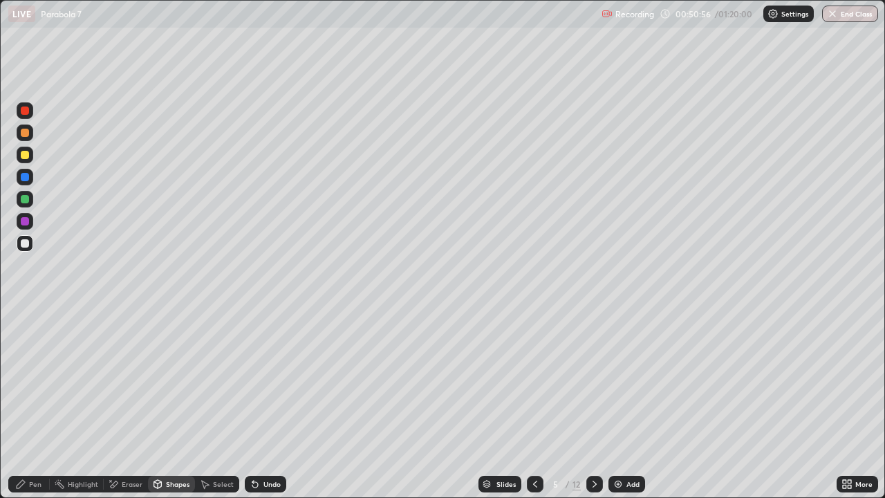
click at [28, 132] on div at bounding box center [25, 133] width 8 height 8
click at [260, 404] on div "Undo" at bounding box center [265, 483] width 41 height 17
click at [35, 404] on div "Pen" at bounding box center [35, 483] width 12 height 7
click at [24, 156] on div at bounding box center [25, 155] width 8 height 8
click at [25, 135] on div at bounding box center [25, 133] width 8 height 8
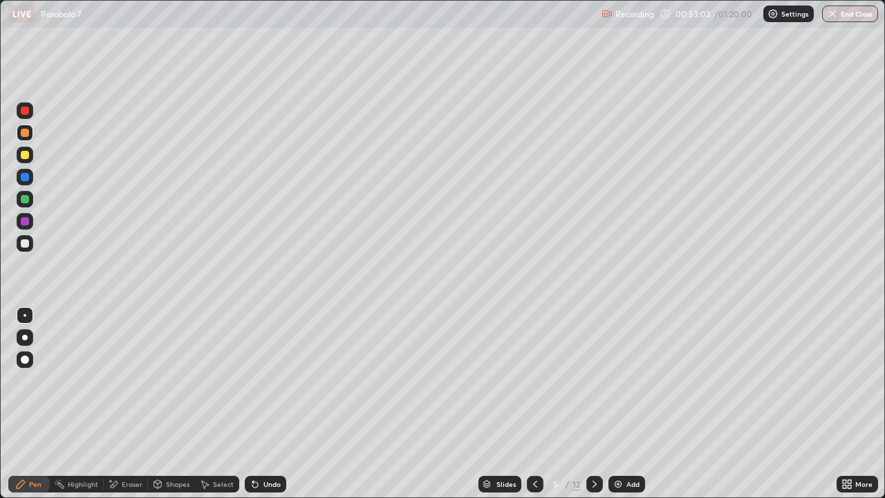
click at [25, 242] on div at bounding box center [25, 243] width 8 height 8
click at [28, 112] on div at bounding box center [25, 110] width 8 height 8
click at [26, 201] on div at bounding box center [25, 199] width 8 height 8
click at [110, 404] on icon at bounding box center [110, 480] width 1 height 1
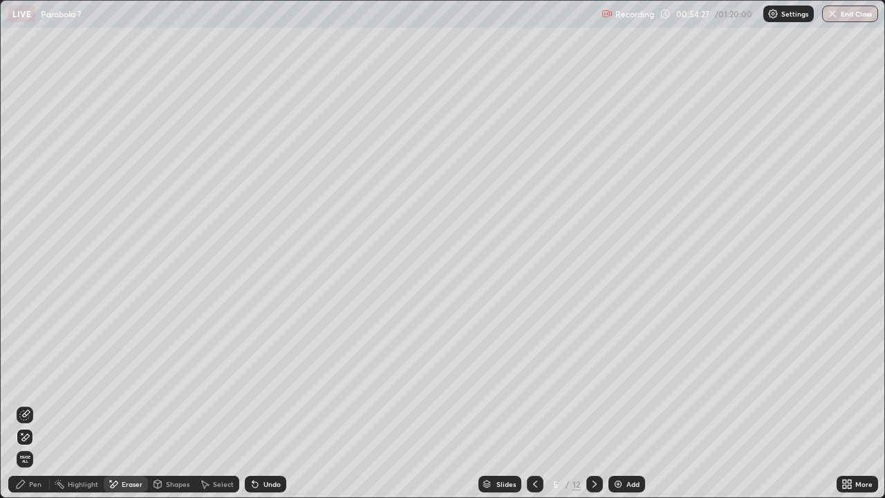
click at [35, 404] on div "Pen" at bounding box center [28, 483] width 41 height 17
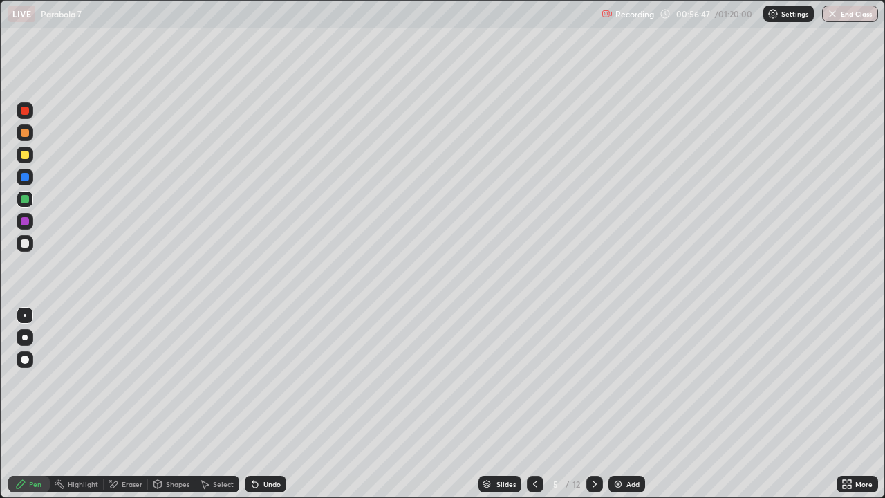
click at [23, 155] on div at bounding box center [25, 155] width 8 height 8
click at [21, 176] on div at bounding box center [25, 177] width 8 height 8
click at [592, 404] on div at bounding box center [594, 483] width 17 height 17
click at [534, 404] on icon at bounding box center [534, 483] width 11 height 11
click at [594, 404] on icon at bounding box center [594, 483] width 11 height 11
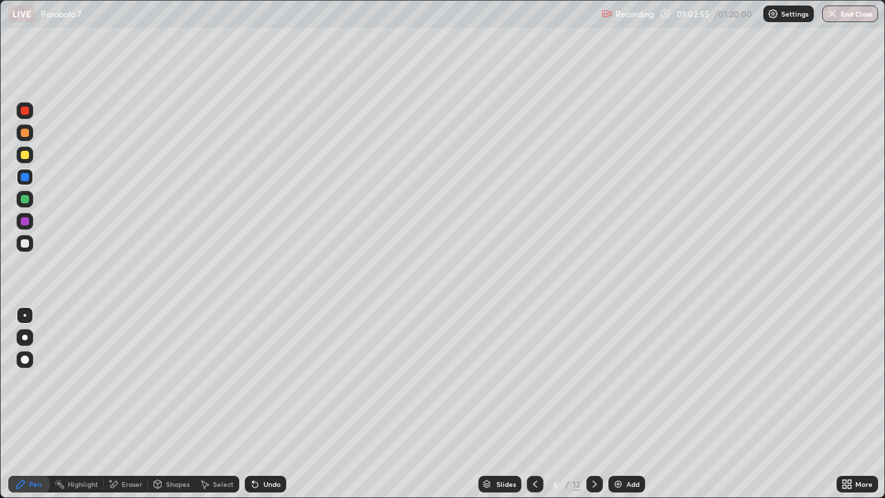
click at [21, 244] on div at bounding box center [25, 243] width 8 height 8
click at [27, 151] on div at bounding box center [25, 155] width 8 height 8
click at [34, 404] on div "Pen" at bounding box center [28, 483] width 41 height 17
click at [26, 132] on div at bounding box center [25, 133] width 8 height 8
click at [169, 404] on div "Shapes" at bounding box center [177, 483] width 23 height 7
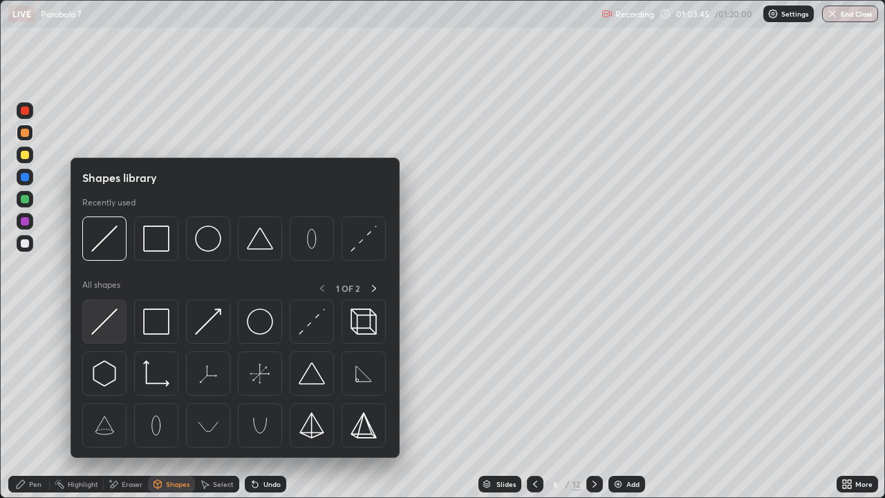
click at [104, 320] on img at bounding box center [104, 321] width 26 height 26
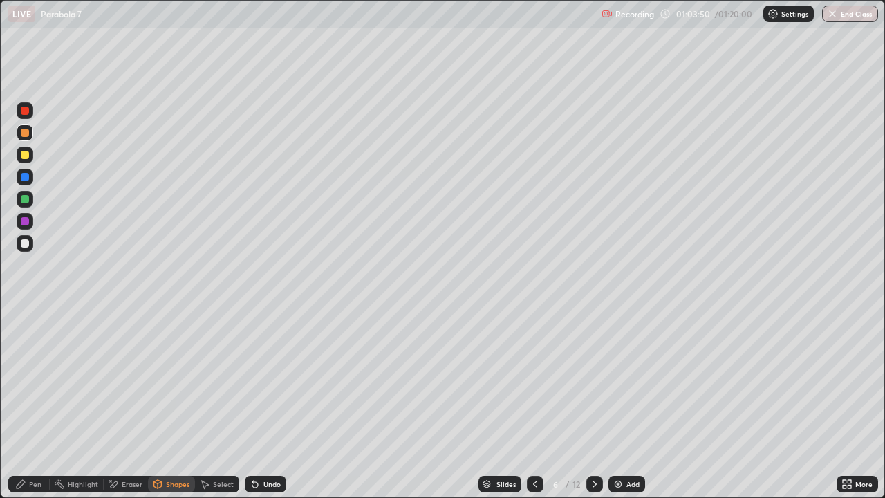
click at [39, 404] on div "Pen" at bounding box center [35, 483] width 12 height 7
click at [23, 198] on div at bounding box center [25, 199] width 8 height 8
click at [25, 177] on div at bounding box center [25, 177] width 8 height 8
click at [28, 240] on div at bounding box center [25, 243] width 8 height 8
click at [22, 154] on div at bounding box center [25, 155] width 8 height 8
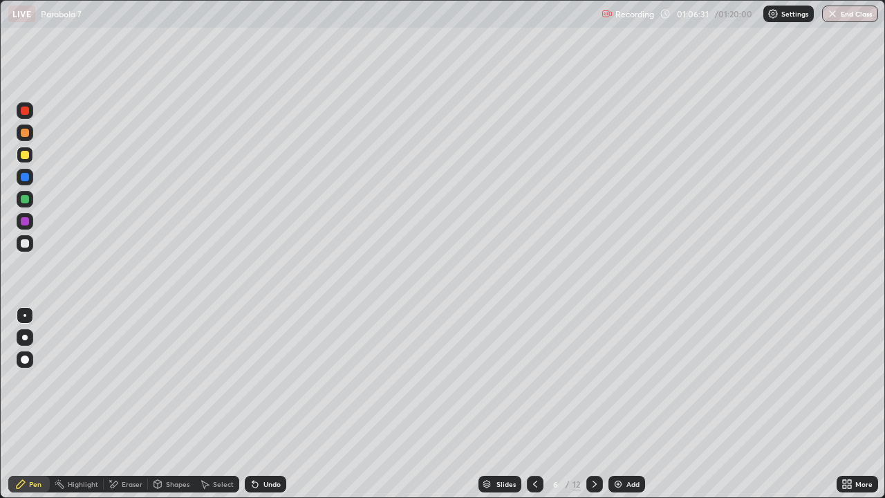
click at [26, 239] on div at bounding box center [25, 243] width 8 height 8
click at [270, 404] on div "Undo" at bounding box center [265, 483] width 41 height 17
click at [23, 201] on div at bounding box center [25, 199] width 8 height 8
click at [24, 154] on div at bounding box center [25, 155] width 8 height 8
click at [21, 243] on div at bounding box center [25, 243] width 8 height 8
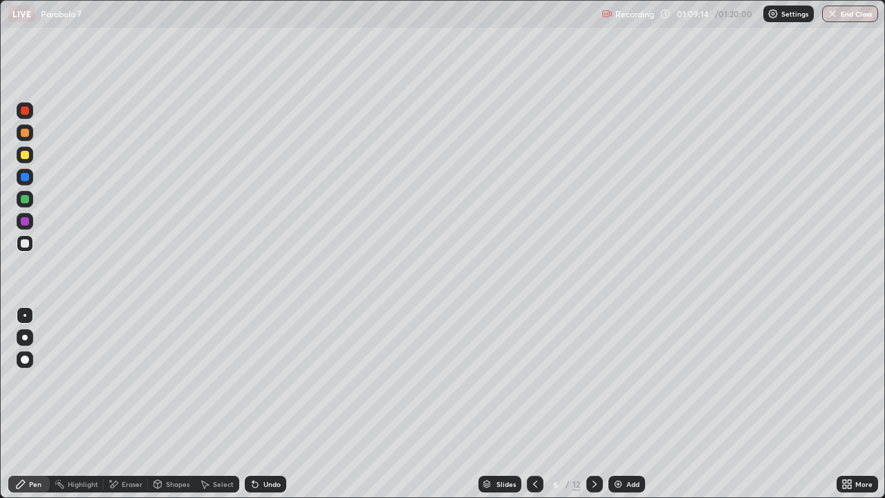
click at [143, 404] on div "Eraser" at bounding box center [126, 484] width 44 height 28
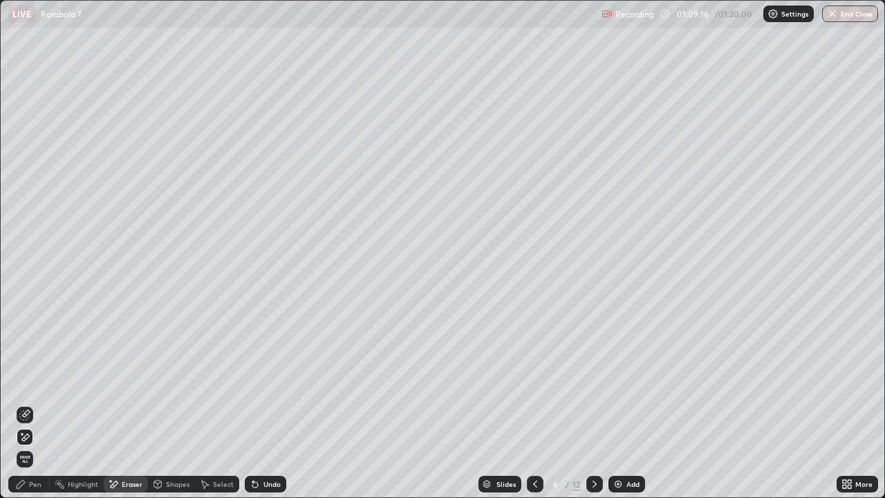
click at [140, 404] on div "Eraser" at bounding box center [126, 484] width 44 height 28
click at [30, 404] on div "Pen" at bounding box center [35, 483] width 12 height 7
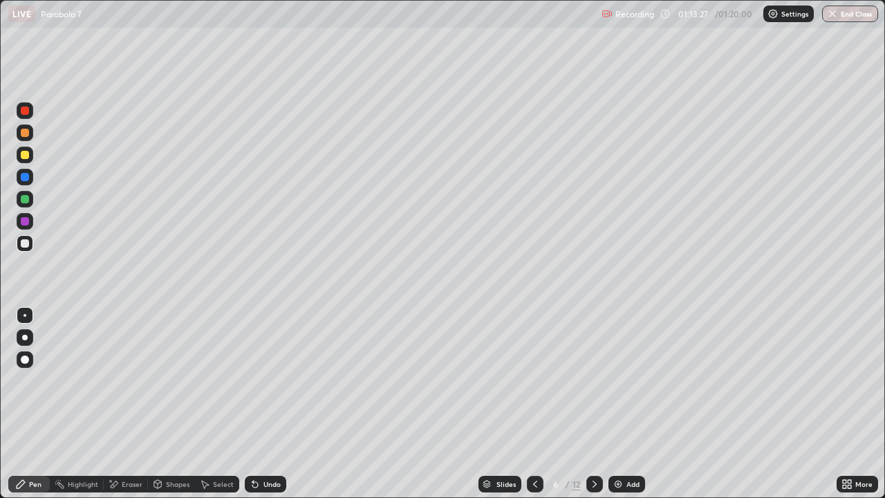
click at [25, 152] on div at bounding box center [25, 155] width 8 height 8
click at [265, 404] on div "Undo" at bounding box center [271, 483] width 17 height 7
click at [264, 404] on div "Undo" at bounding box center [271, 483] width 17 height 7
click at [268, 404] on div "Undo" at bounding box center [271, 483] width 17 height 7
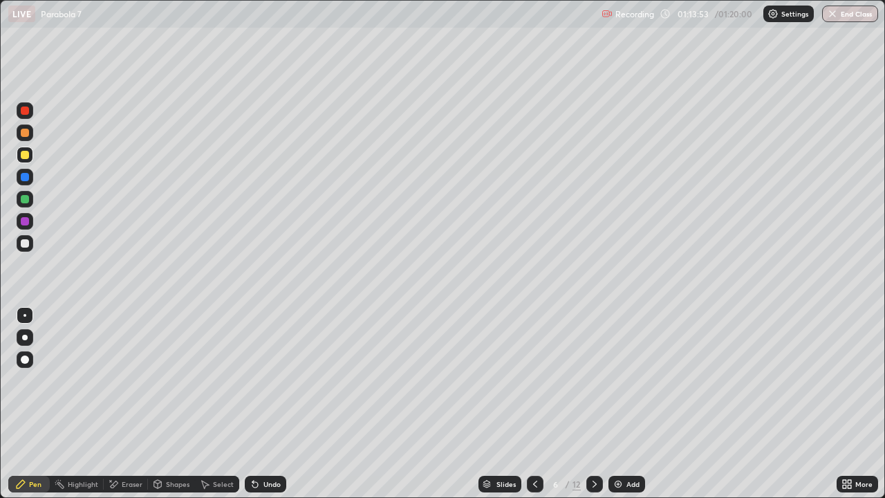
click at [266, 404] on div "Undo" at bounding box center [271, 483] width 17 height 7
click at [267, 404] on div "Undo" at bounding box center [271, 483] width 17 height 7
click at [268, 404] on div "Undo" at bounding box center [271, 483] width 17 height 7
click at [260, 404] on div "Undo" at bounding box center [265, 483] width 41 height 17
click at [272, 404] on div "Undo" at bounding box center [271, 483] width 17 height 7
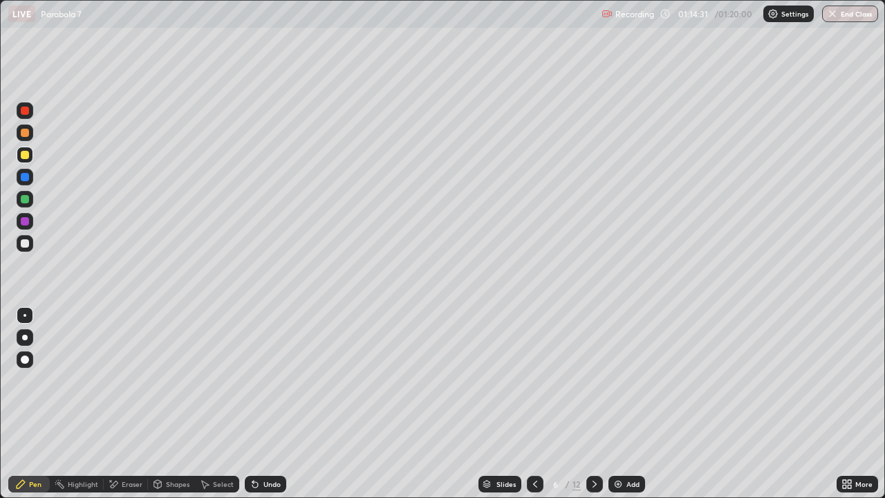
click at [266, 404] on div "Undo" at bounding box center [271, 483] width 17 height 7
click at [668, 386] on icon at bounding box center [668, 385] width 1 height 1
click at [838, 368] on button "Undo" at bounding box center [848, 375] width 40 height 17
click at [851, 12] on button "End Class" at bounding box center [850, 14] width 55 height 17
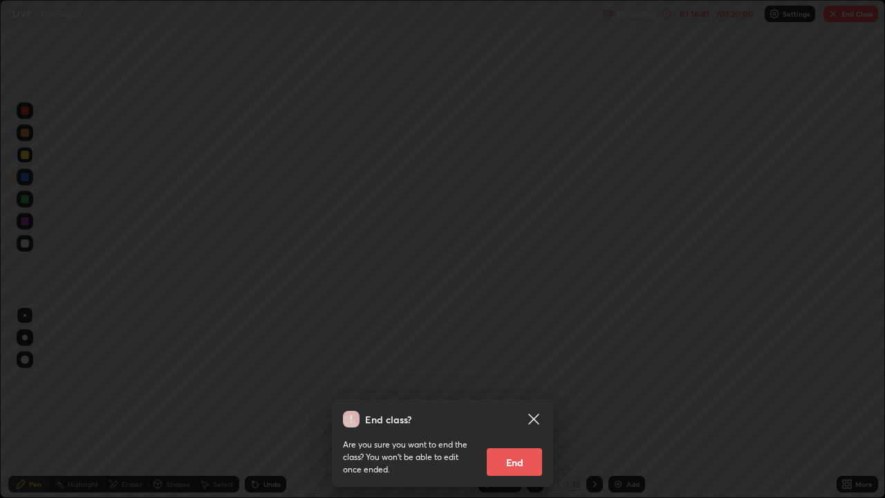
click at [521, 404] on button "End" at bounding box center [514, 462] width 55 height 28
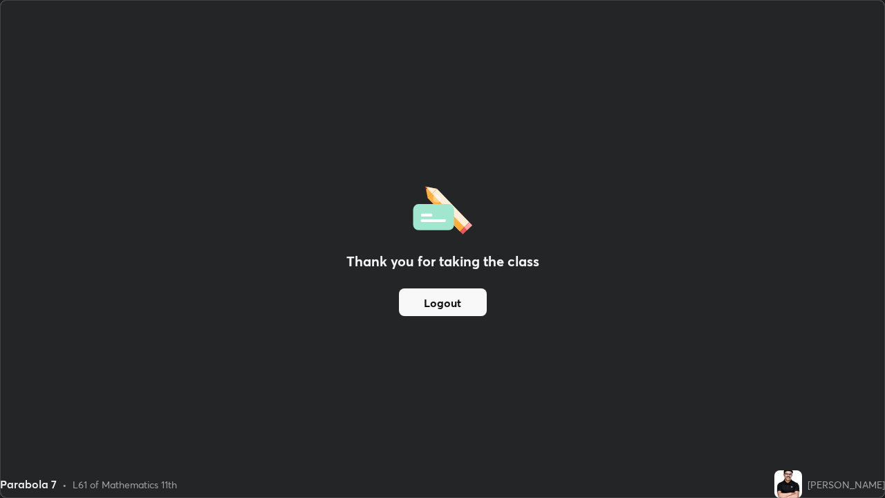
click at [460, 305] on button "Logout" at bounding box center [443, 302] width 88 height 28
click at [469, 308] on button "Logout" at bounding box center [443, 302] width 88 height 28
